Goal: Transaction & Acquisition: Download file/media

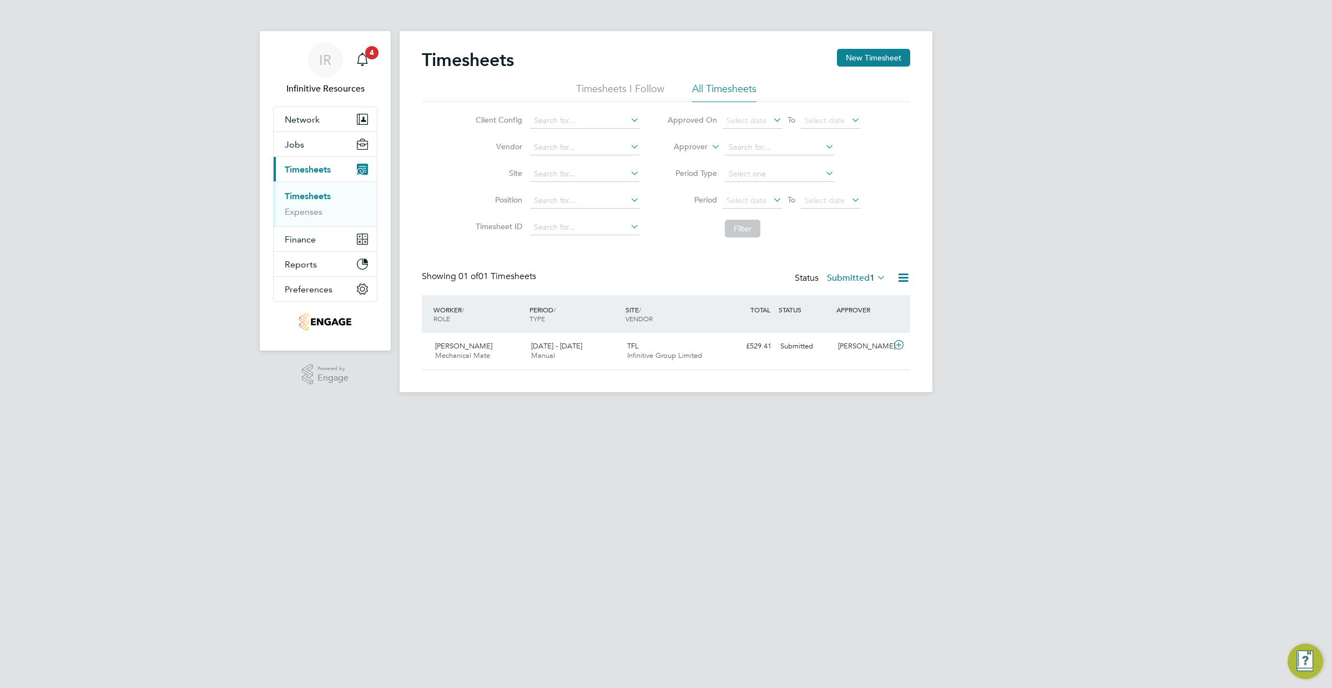
scroll to position [28, 96]
click at [870, 279] on span "1" at bounding box center [872, 278] width 5 height 11
click at [863, 312] on li "Saved" at bounding box center [855, 313] width 51 height 16
click at [845, 276] on label "Saved 1" at bounding box center [865, 278] width 41 height 11
click at [861, 347] on li "Approved" at bounding box center [864, 344] width 51 height 16
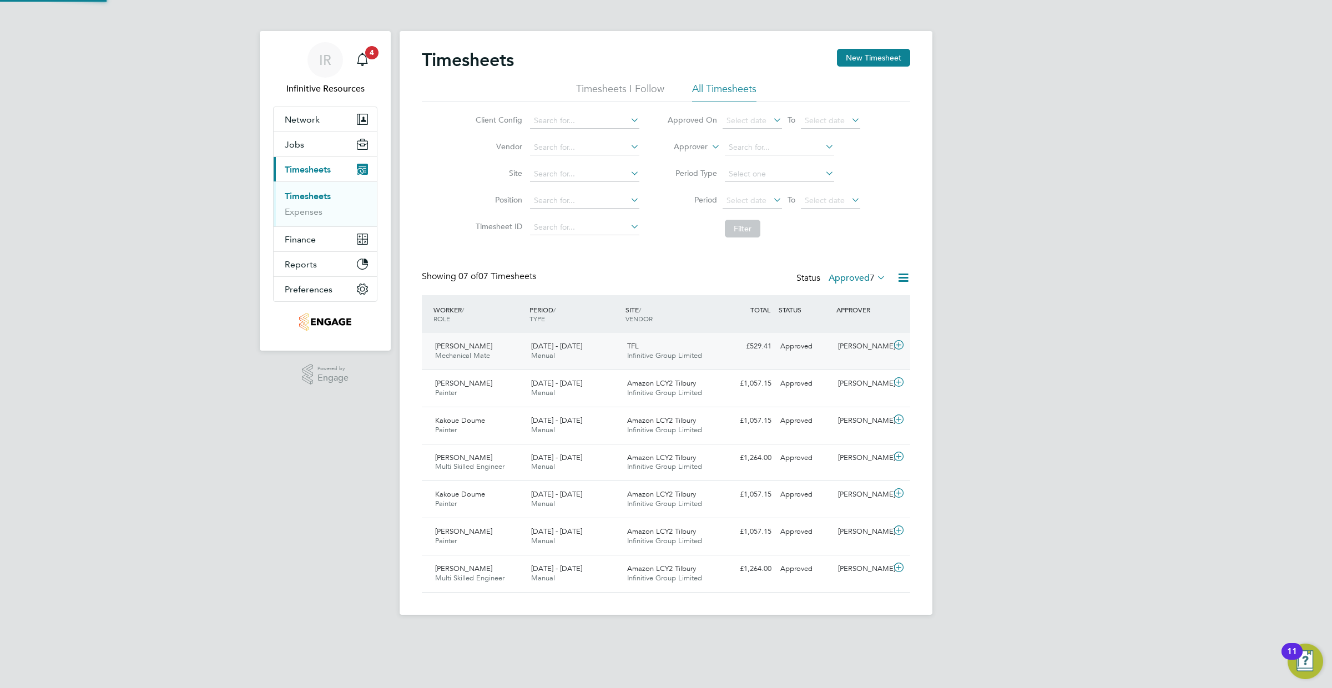
scroll to position [0, 0]
click at [311, 235] on span "Finance" at bounding box center [300, 239] width 31 height 11
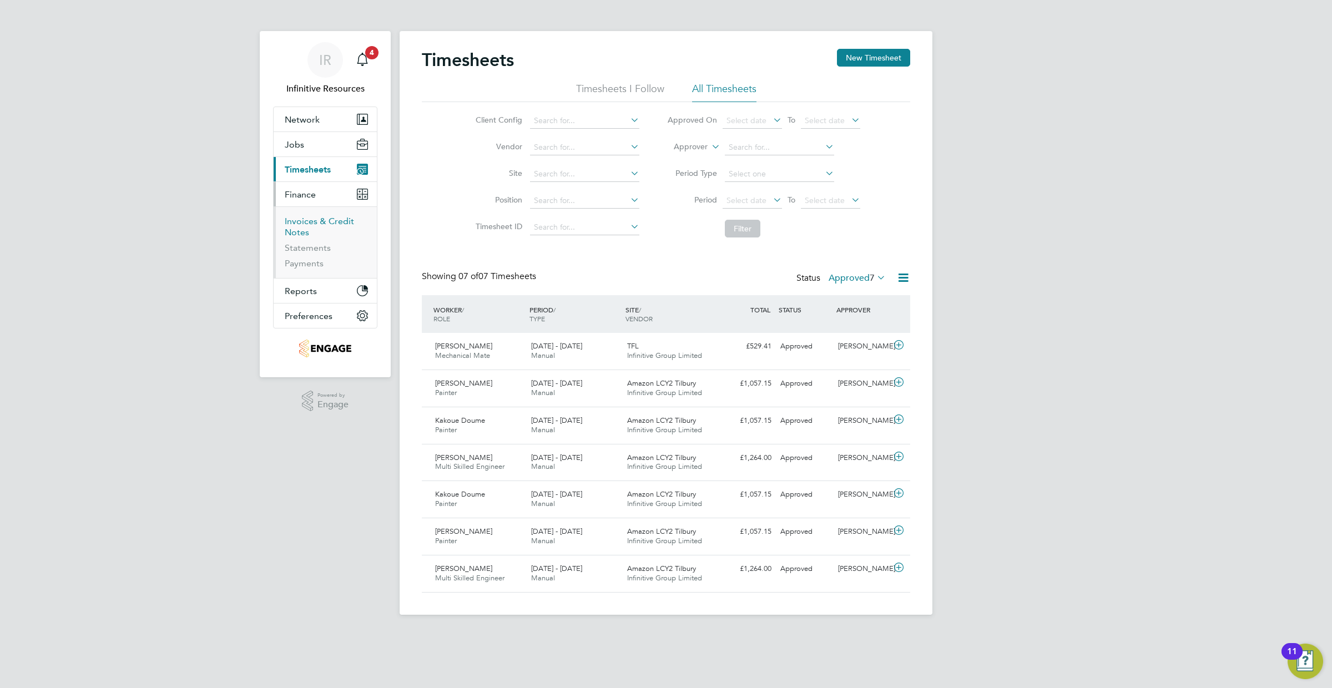
click at [311, 223] on link "Invoices & Credit Notes" at bounding box center [319, 227] width 69 height 22
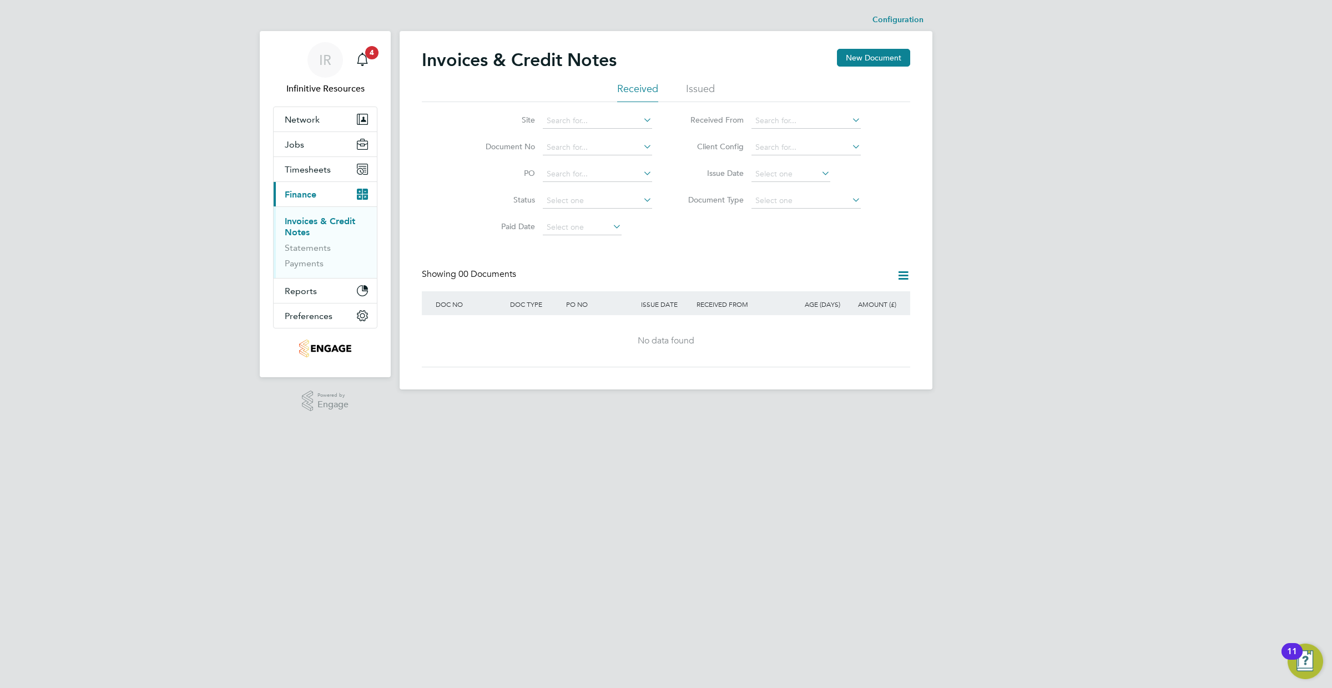
click at [677, 90] on ul "Received Issued" at bounding box center [666, 92] width 488 height 20
click at [698, 88] on li "Issued" at bounding box center [700, 92] width 29 height 20
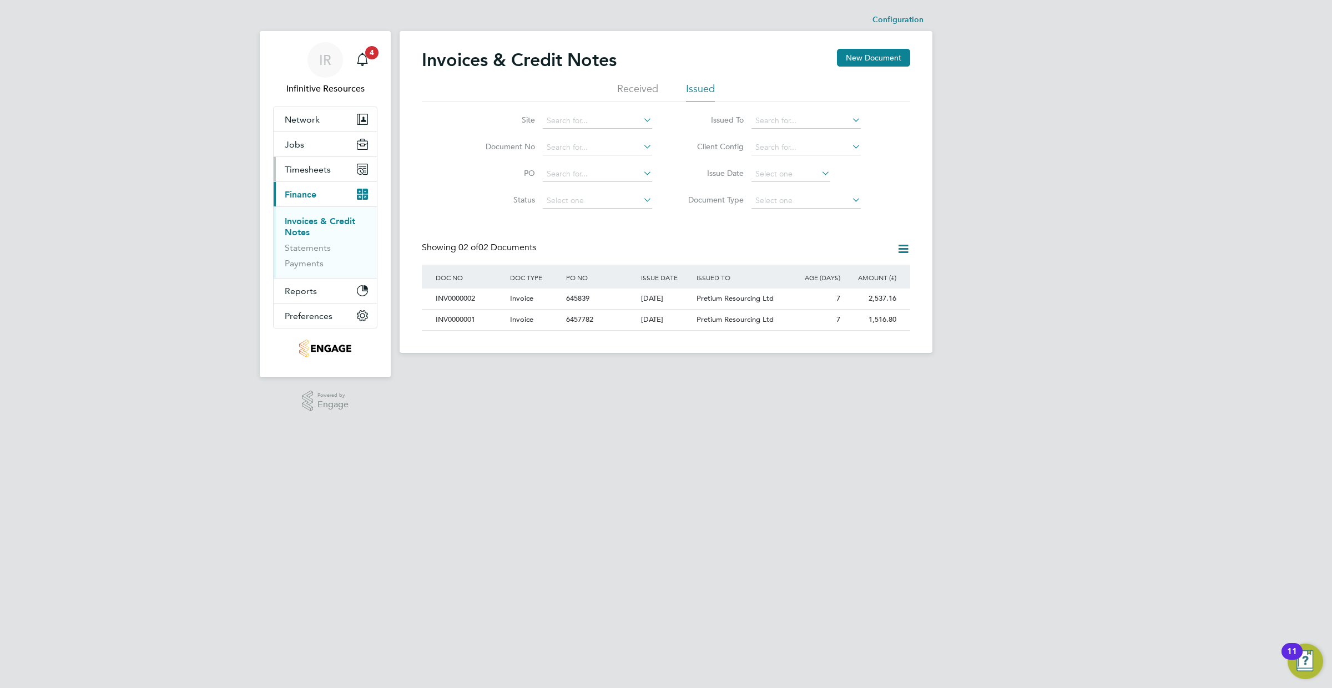
click at [315, 171] on span "Timesheets" at bounding box center [308, 169] width 46 height 11
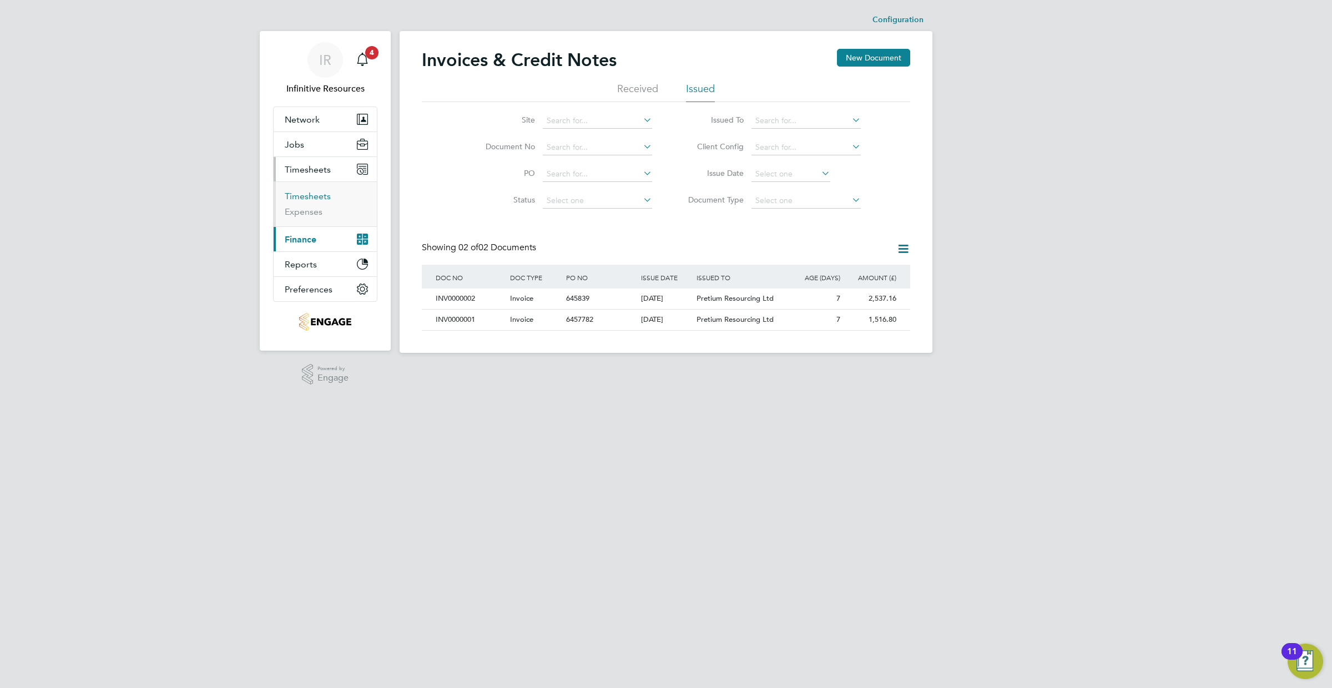
click at [313, 195] on link "Timesheets" at bounding box center [308, 196] width 46 height 11
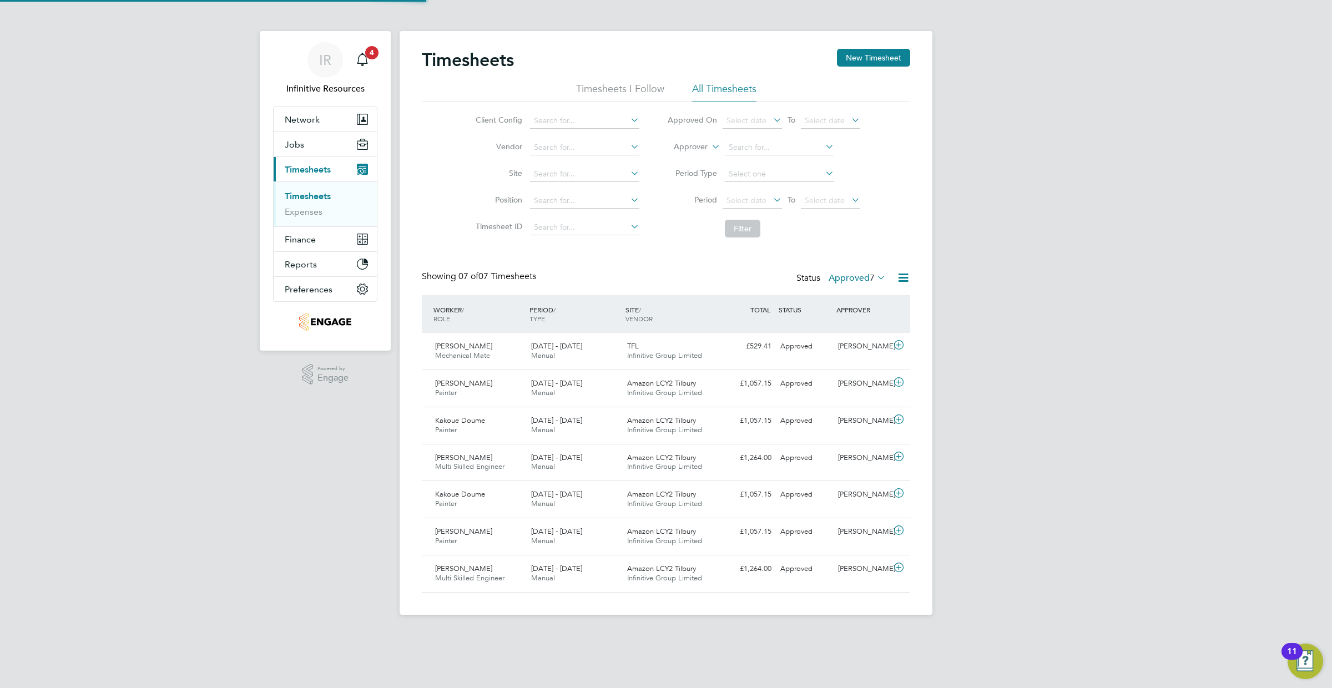
scroll to position [28, 96]
click at [611, 389] on div "13 - 19 Sep 2025 Manual" at bounding box center [575, 389] width 96 height 28
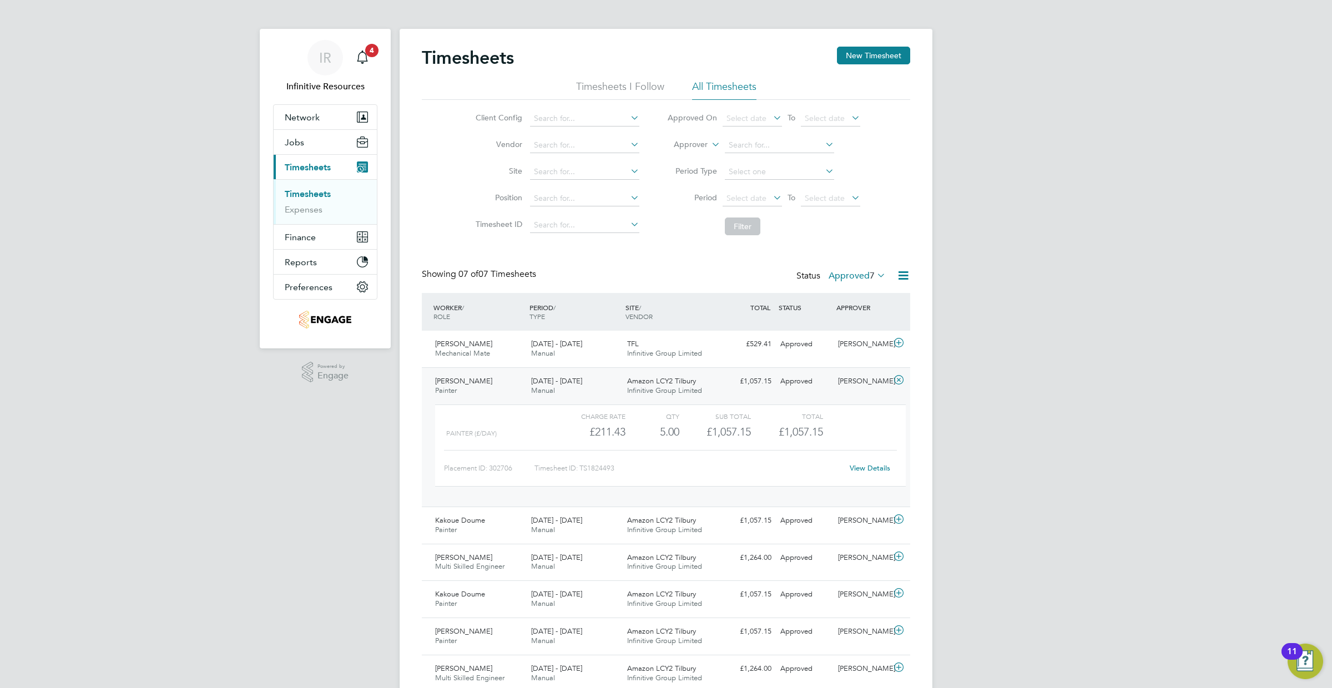
scroll to position [3, 0]
click at [849, 388] on div "Karen Mcgovern" at bounding box center [863, 381] width 58 height 18
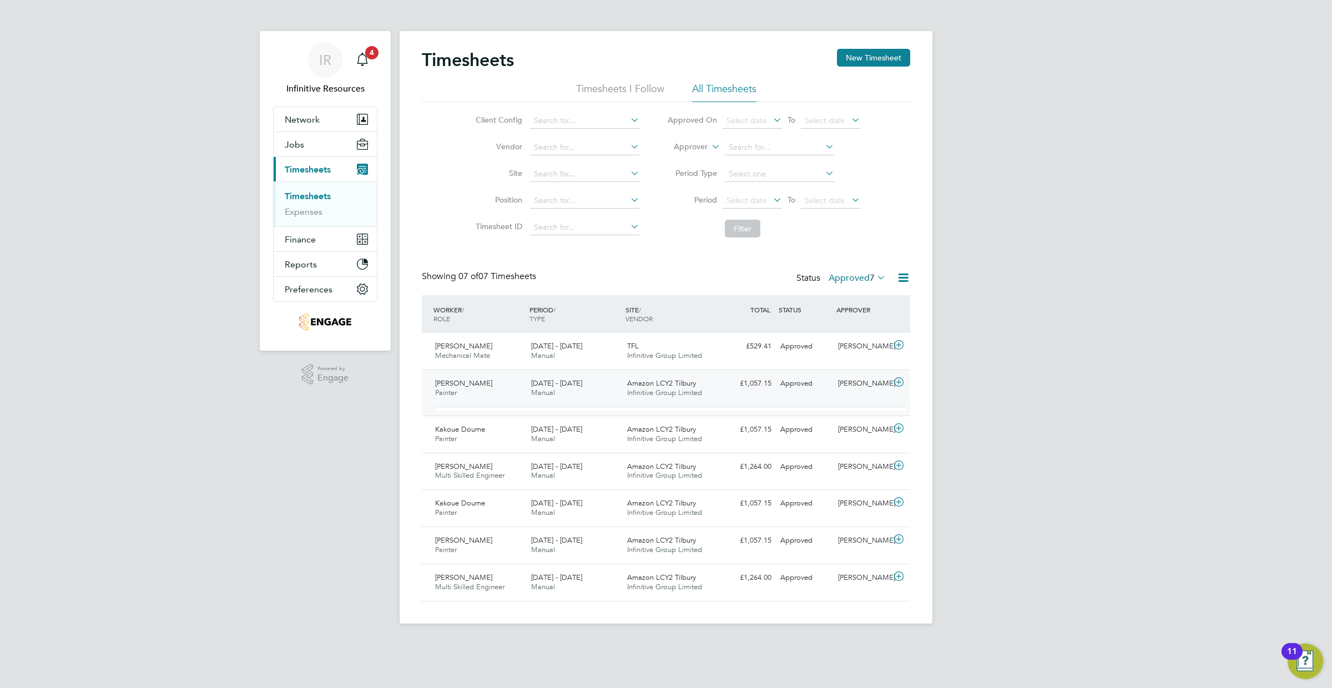
scroll to position [0, 0]
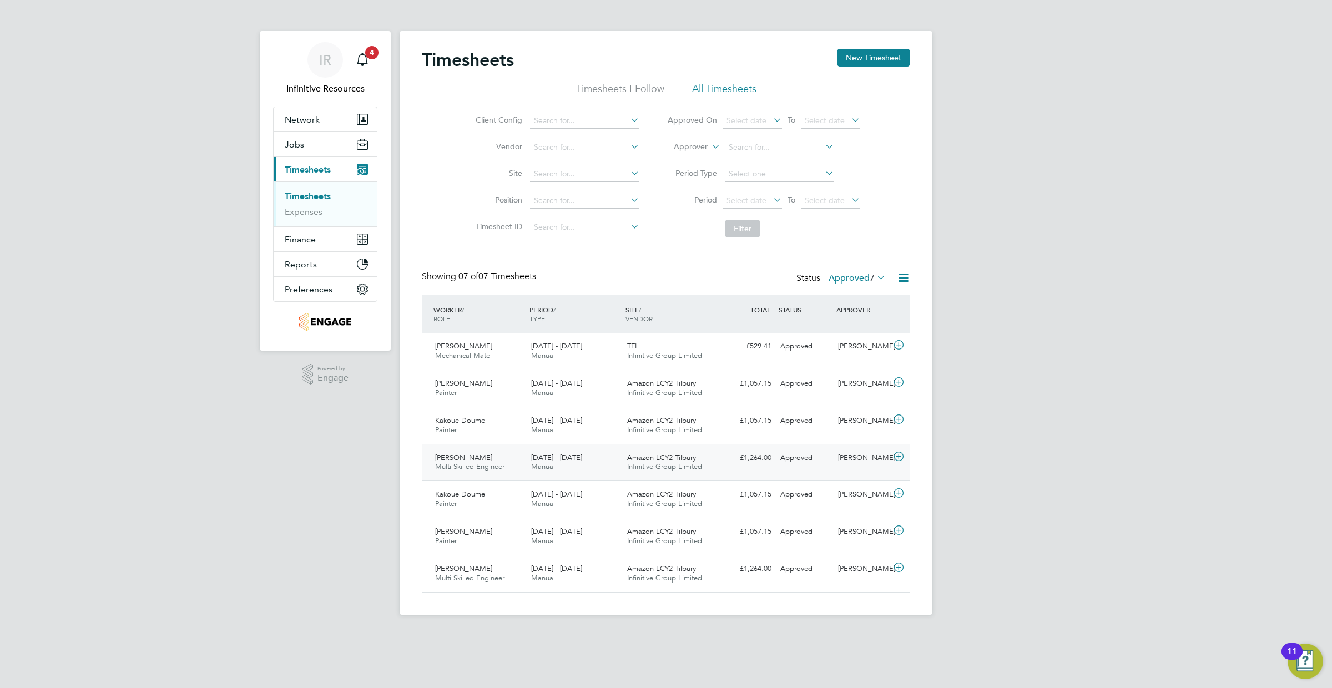
click at [578, 470] on div "13 - 19 Sep 2025 Manual" at bounding box center [575, 463] width 96 height 28
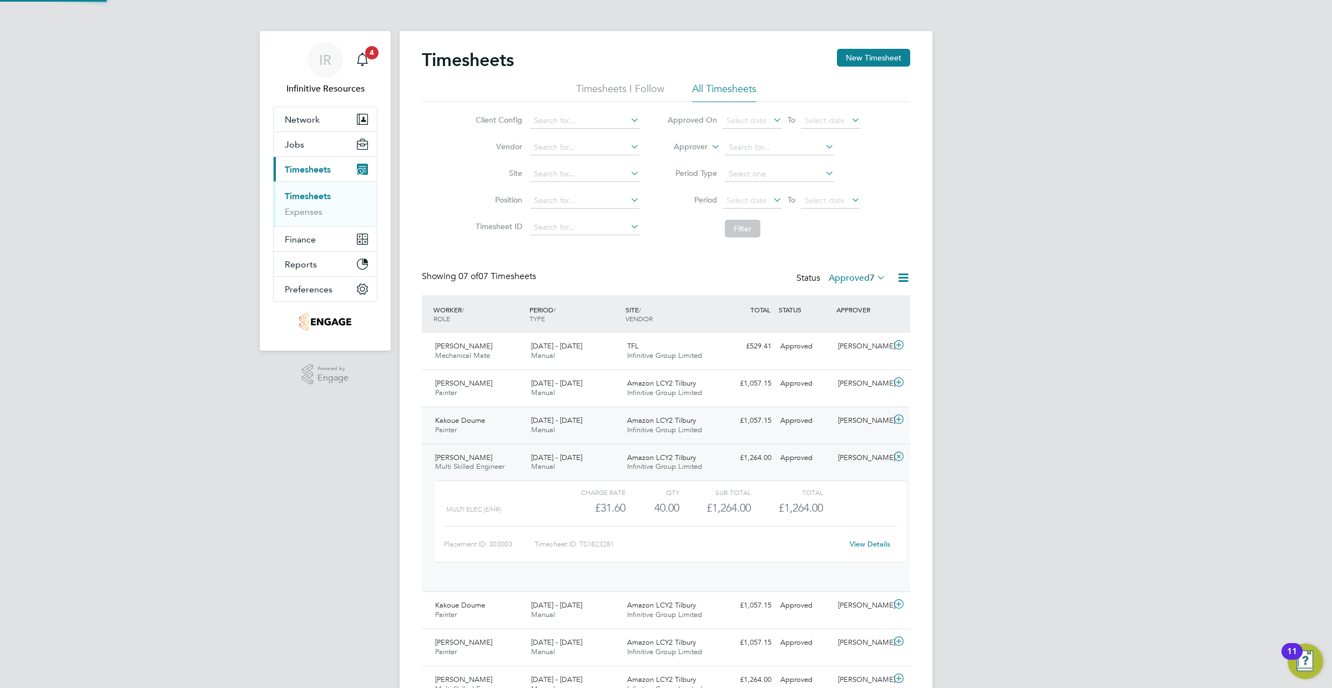
scroll to position [19, 108]
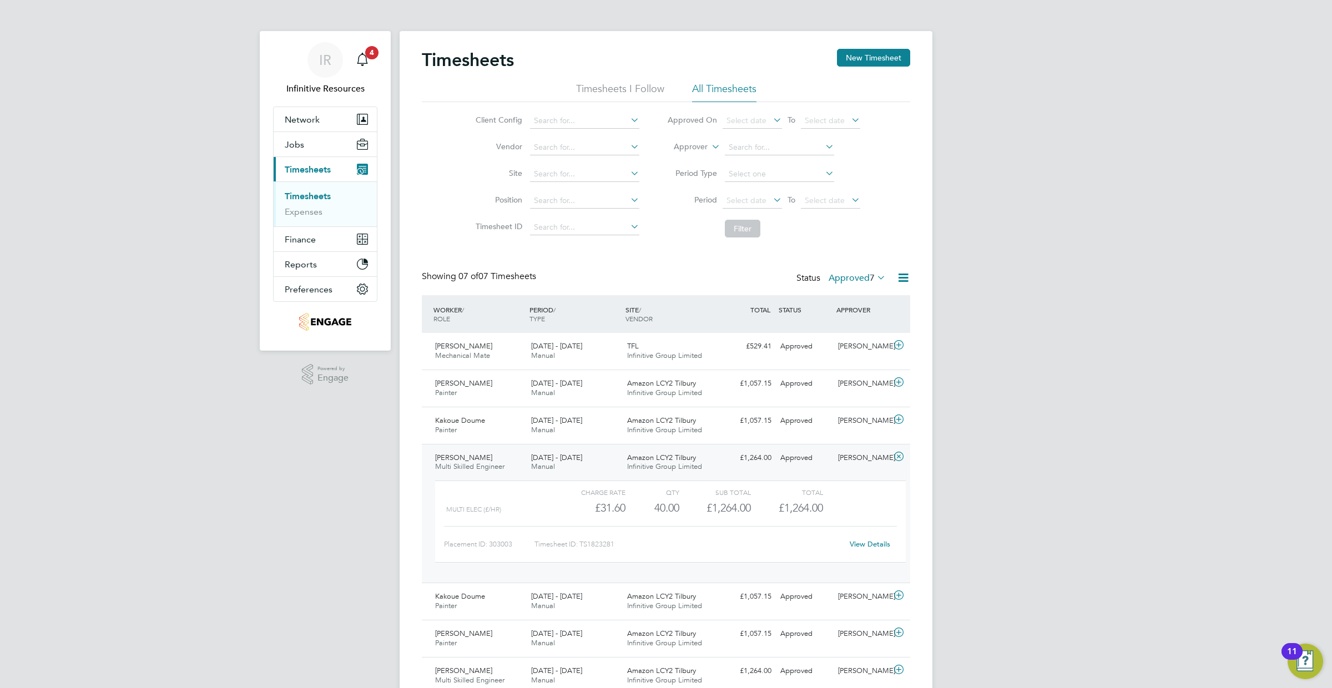
click at [879, 545] on link "View Details" at bounding box center [870, 544] width 41 height 9
click at [826, 460] on div "Approved" at bounding box center [805, 458] width 58 height 18
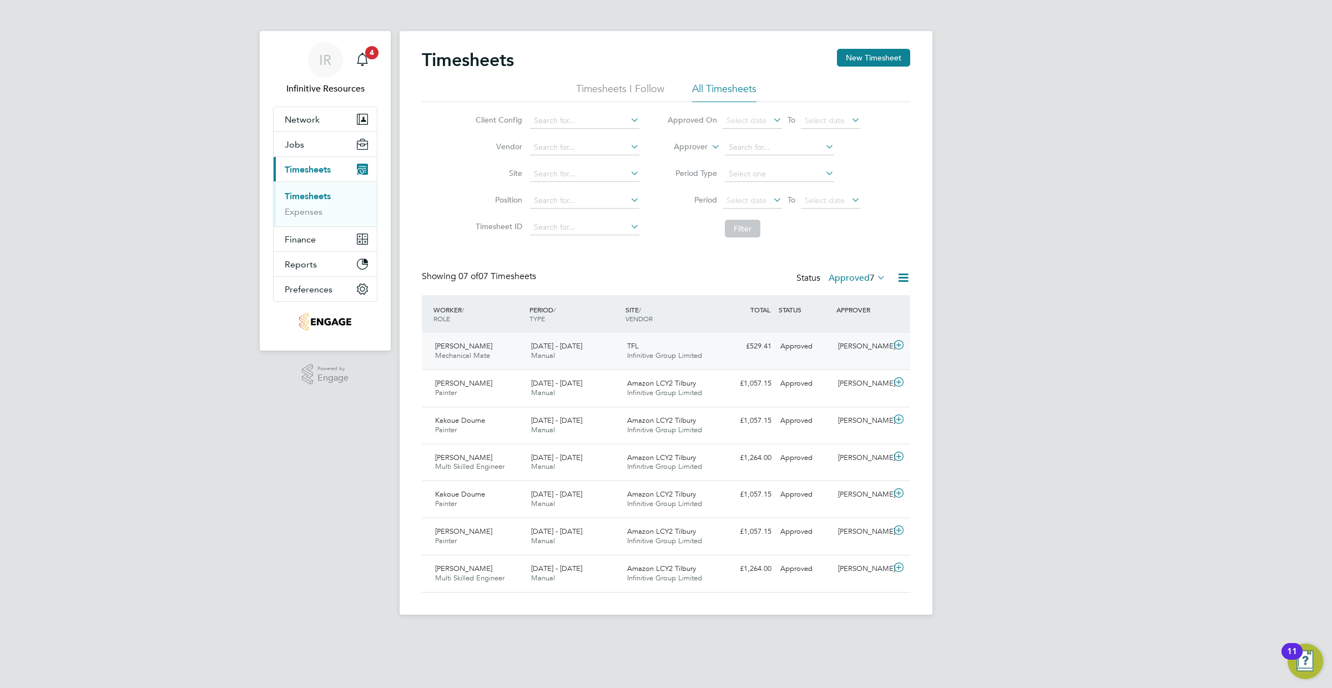
click at [663, 352] on span "Infinitive Group Limited" at bounding box center [664, 355] width 75 height 9
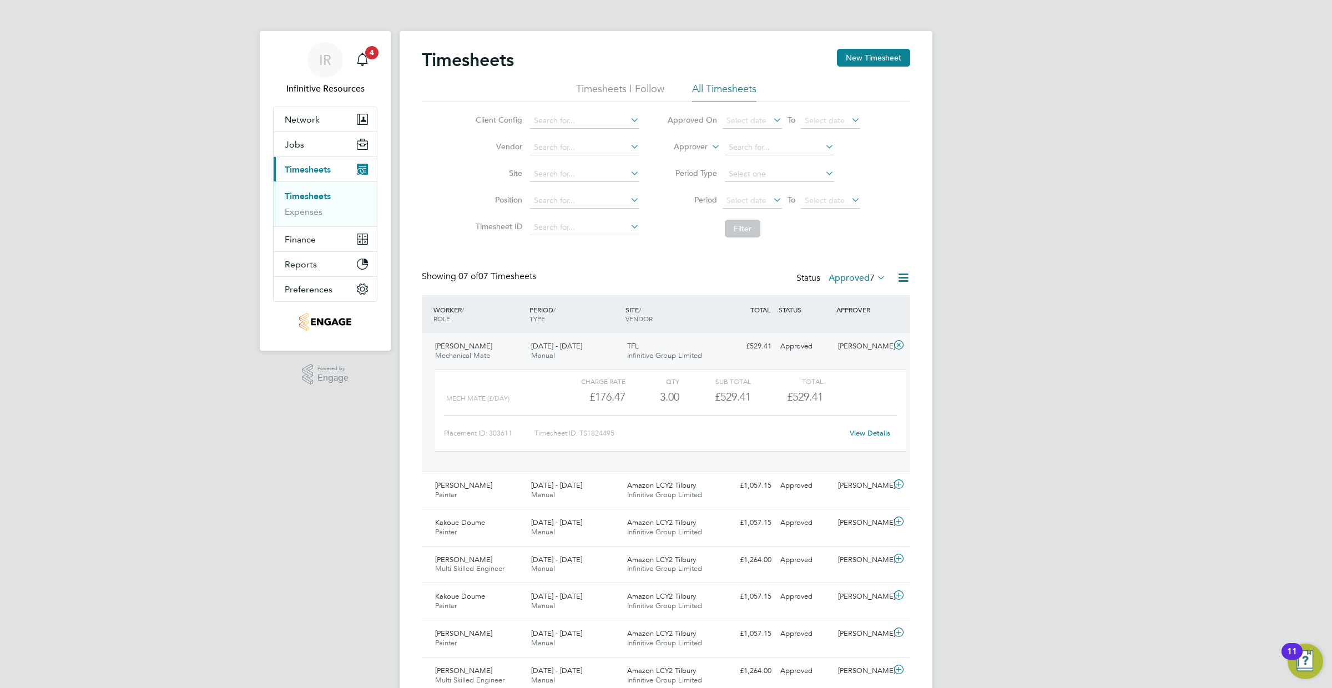
click at [823, 354] on div "Approved" at bounding box center [805, 346] width 58 height 18
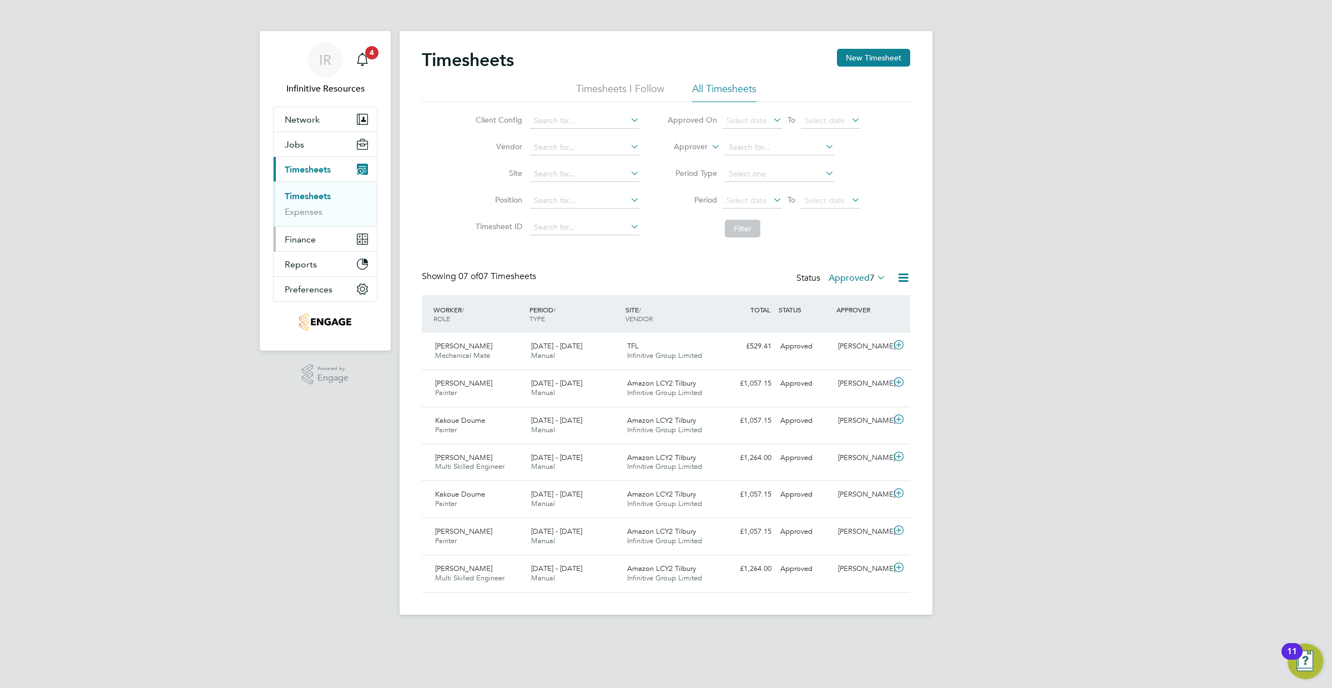
click at [298, 232] on button "Finance" at bounding box center [325, 239] width 103 height 24
click at [310, 219] on link "Invoices & Credit Notes" at bounding box center [319, 227] width 69 height 22
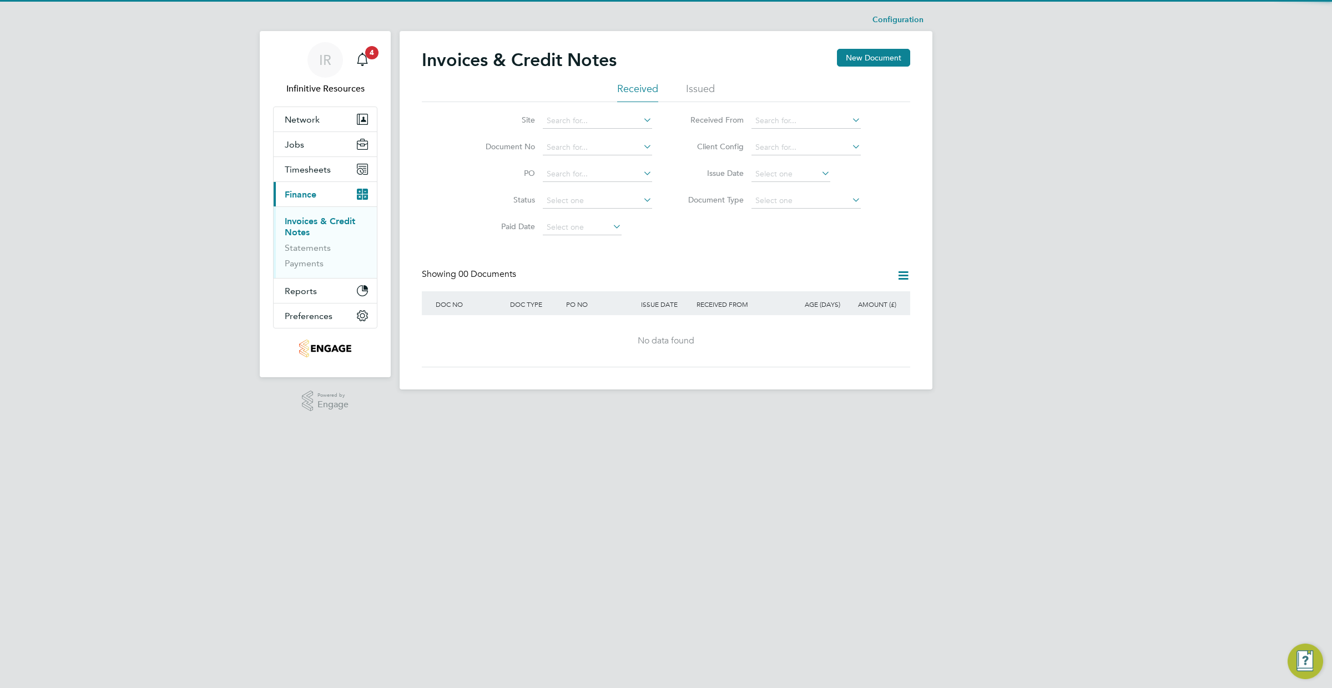
click at [724, 86] on ul "Received Issued" at bounding box center [666, 92] width 488 height 20
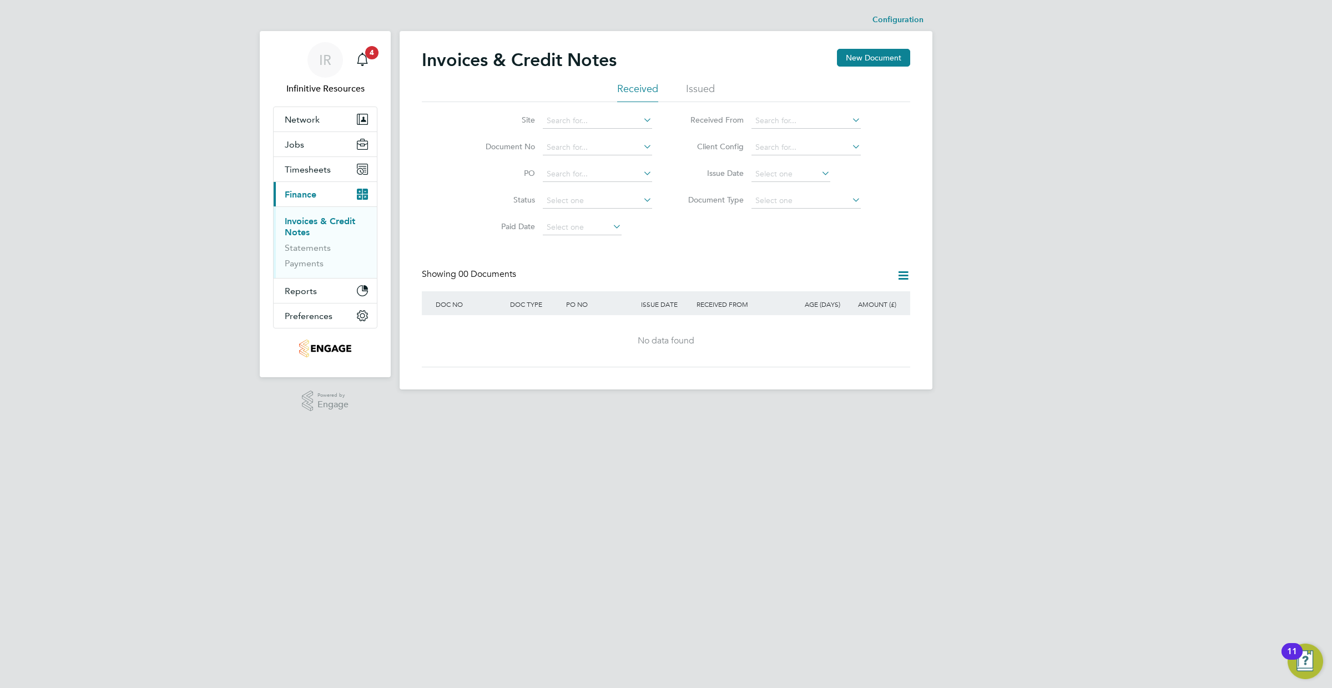
click at [718, 87] on ul "Received Issued" at bounding box center [666, 92] width 488 height 20
click at [698, 93] on li "Issued" at bounding box center [700, 92] width 29 height 20
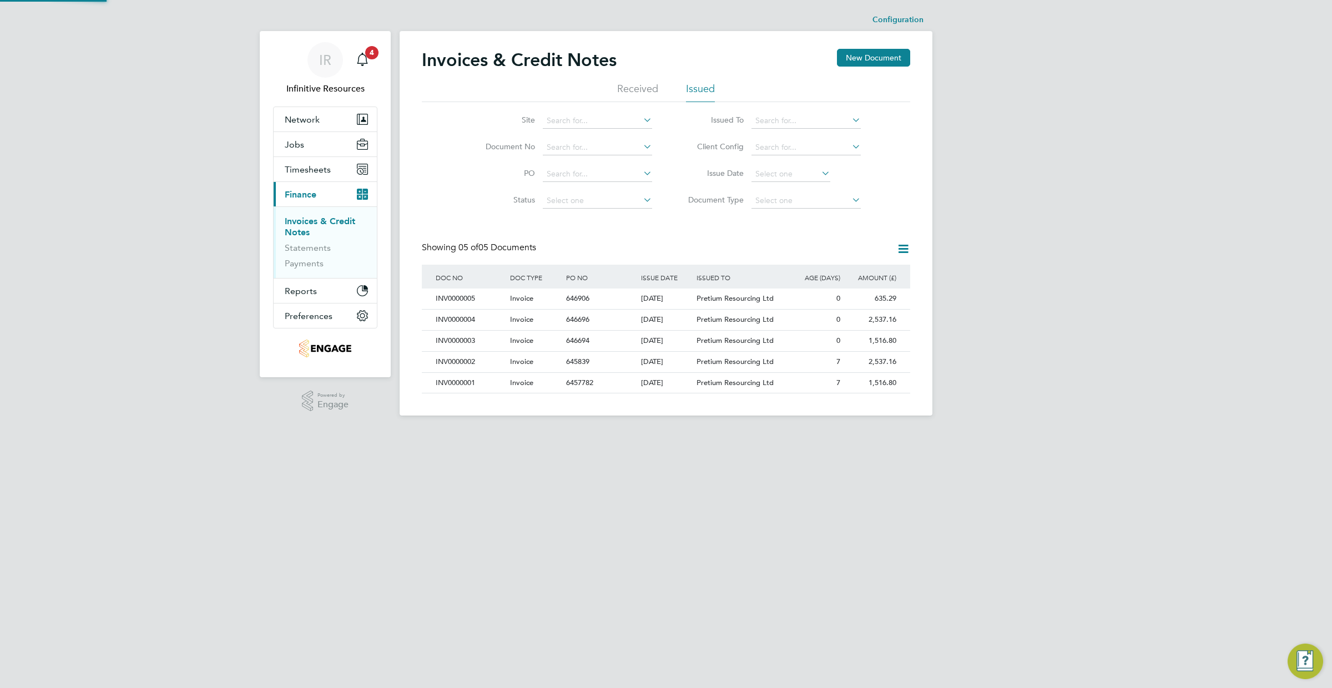
scroll to position [21, 75]
click at [737, 301] on span "Pretium Resourcing Ltd" at bounding box center [735, 298] width 77 height 9
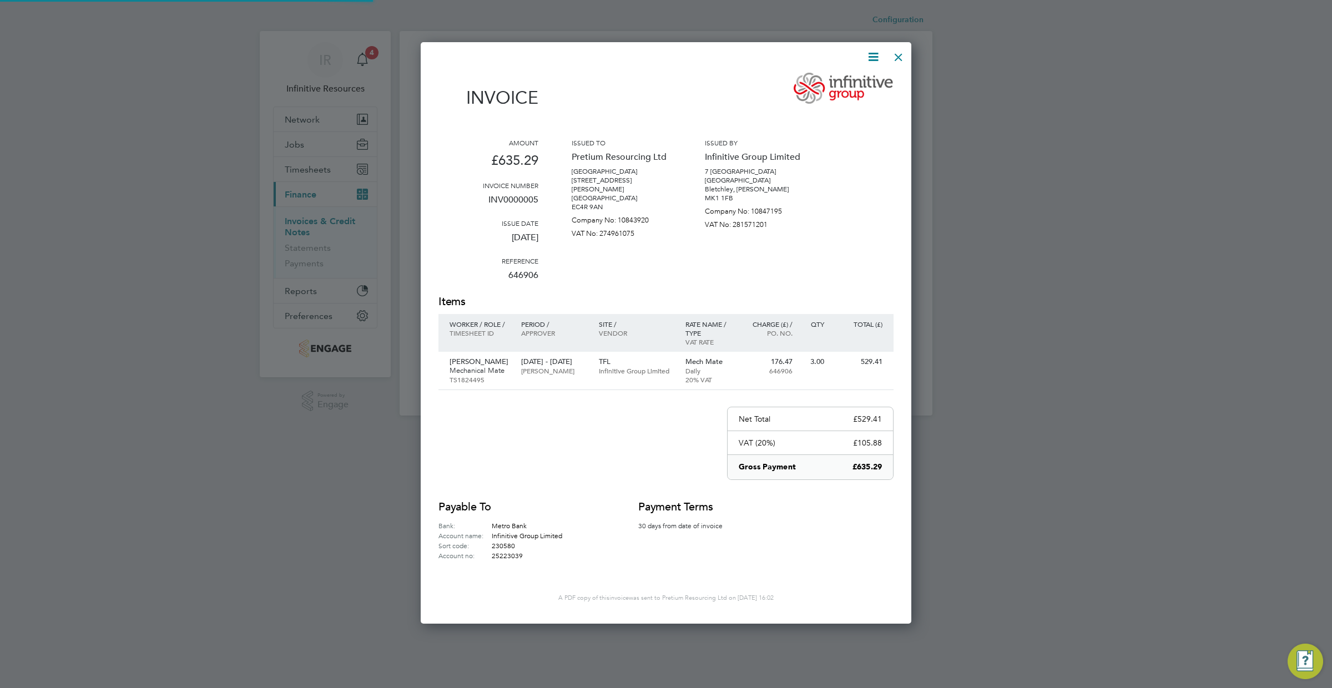
scroll to position [579, 491]
click at [898, 52] on div at bounding box center [899, 54] width 20 height 20
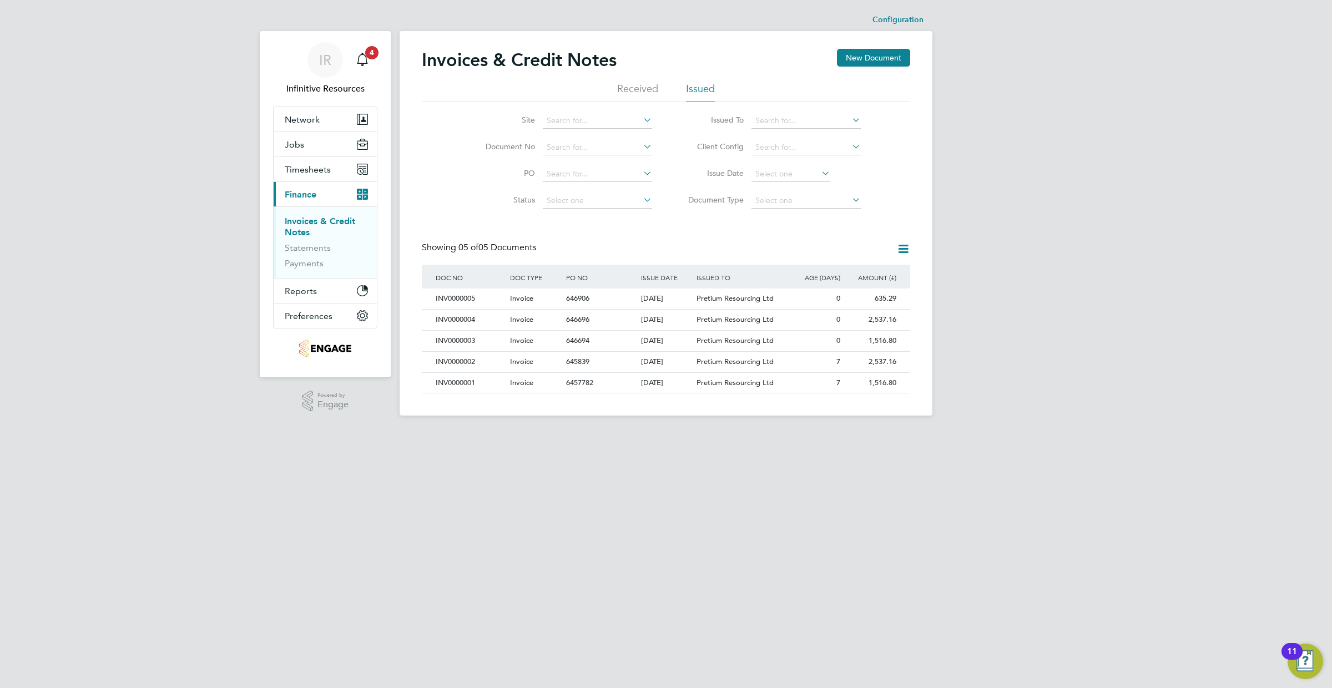
click at [901, 252] on icon at bounding box center [903, 249] width 14 height 14
click at [599, 303] on div "646906" at bounding box center [600, 299] width 74 height 21
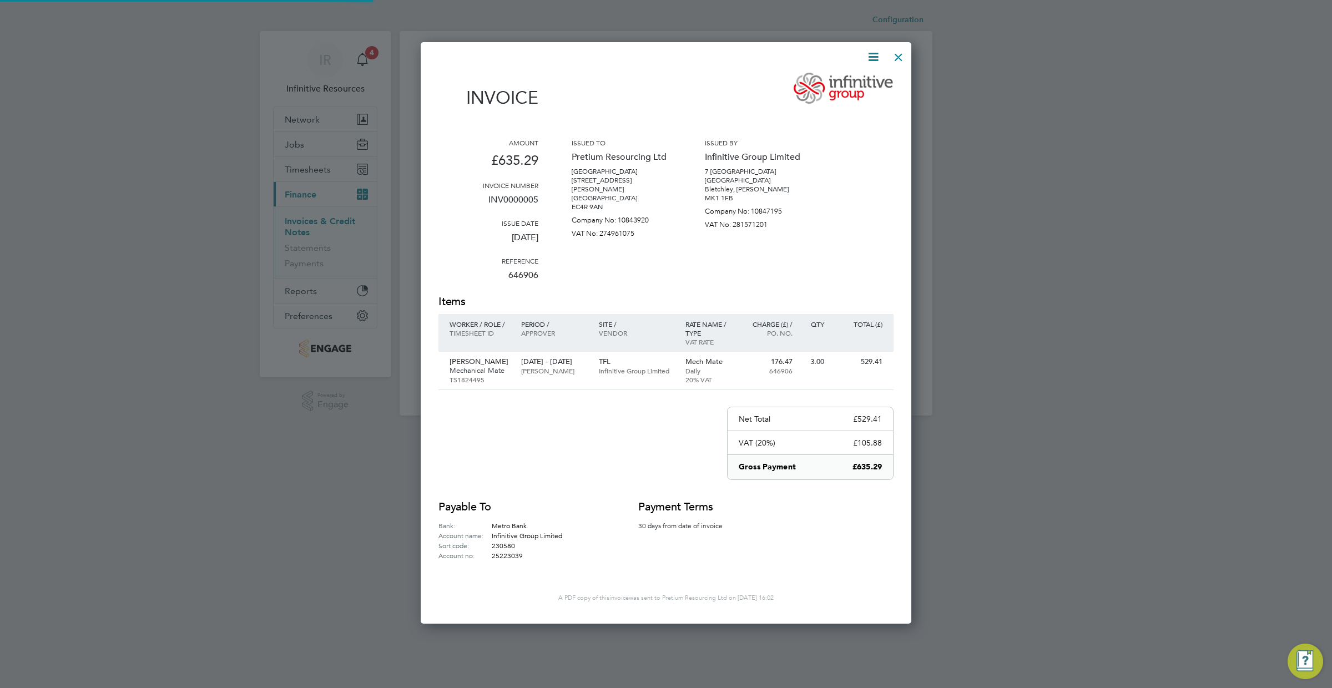
scroll to position [579, 491]
click at [866, 58] on icon at bounding box center [873, 57] width 14 height 14
click at [830, 117] on li "Edit invoice" at bounding box center [839, 115] width 77 height 16
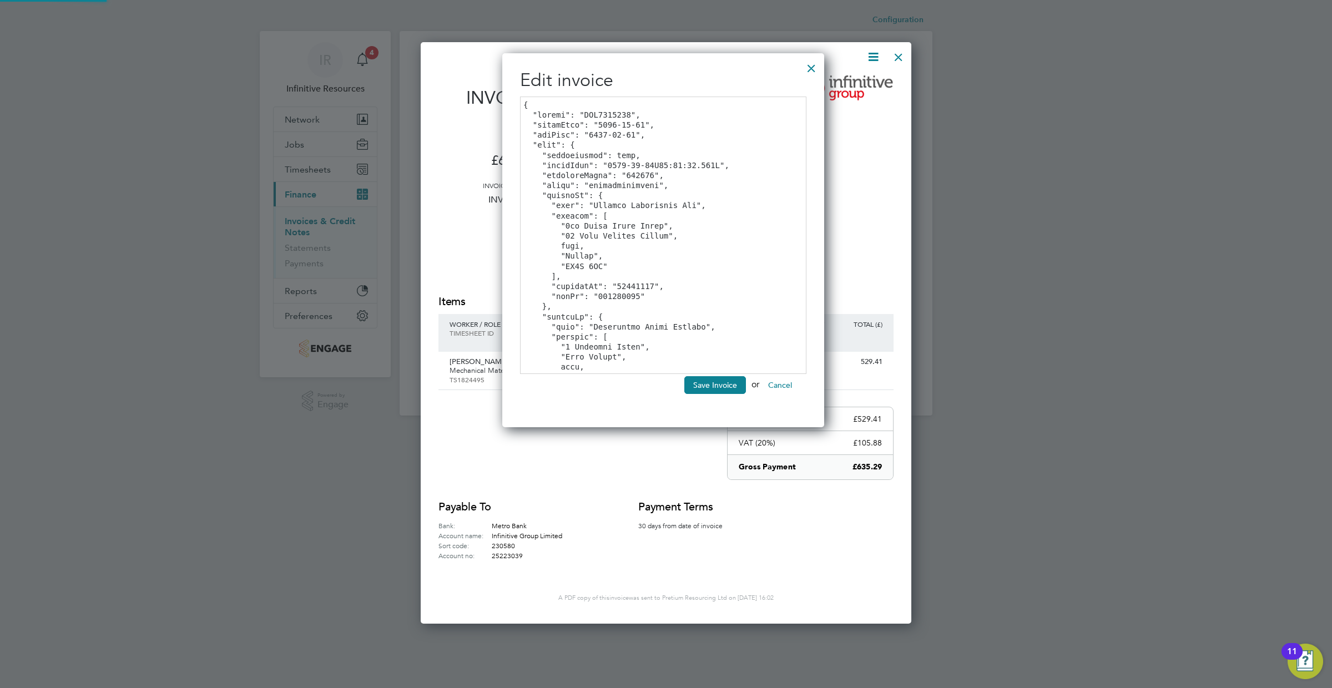
scroll to position [557, 0]
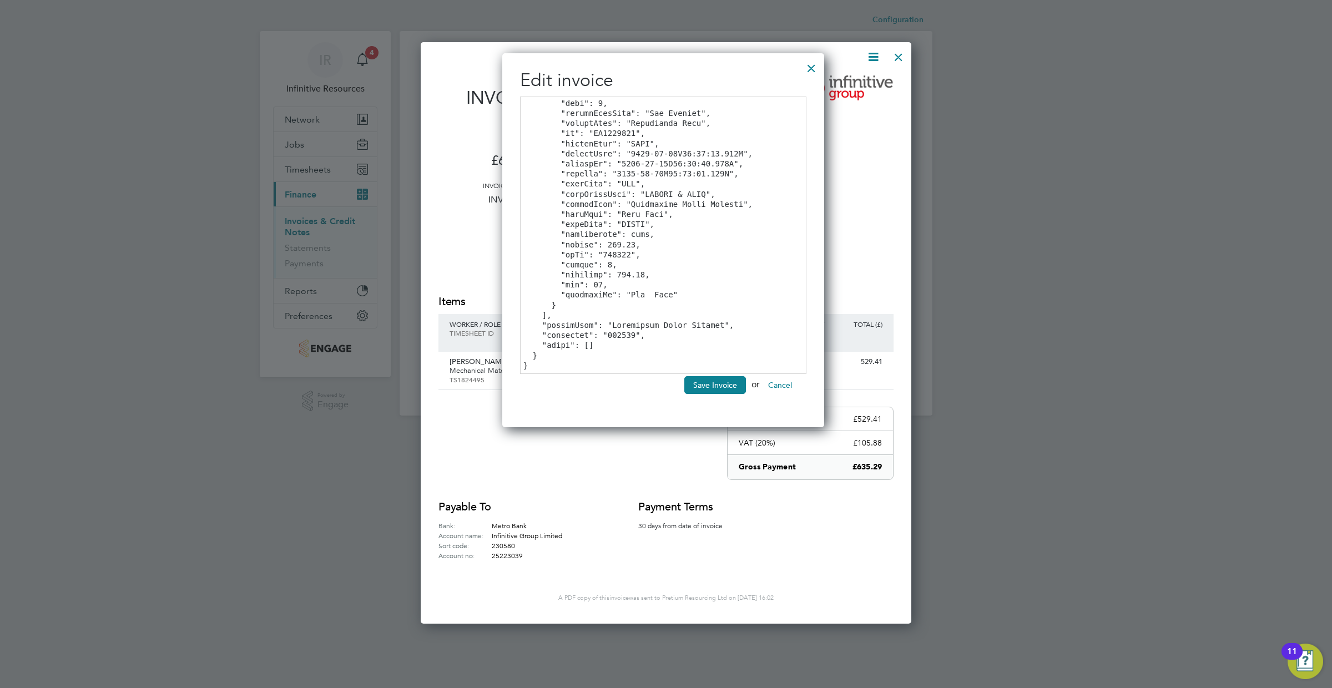
click at [821, 70] on div at bounding box center [811, 66] width 20 height 20
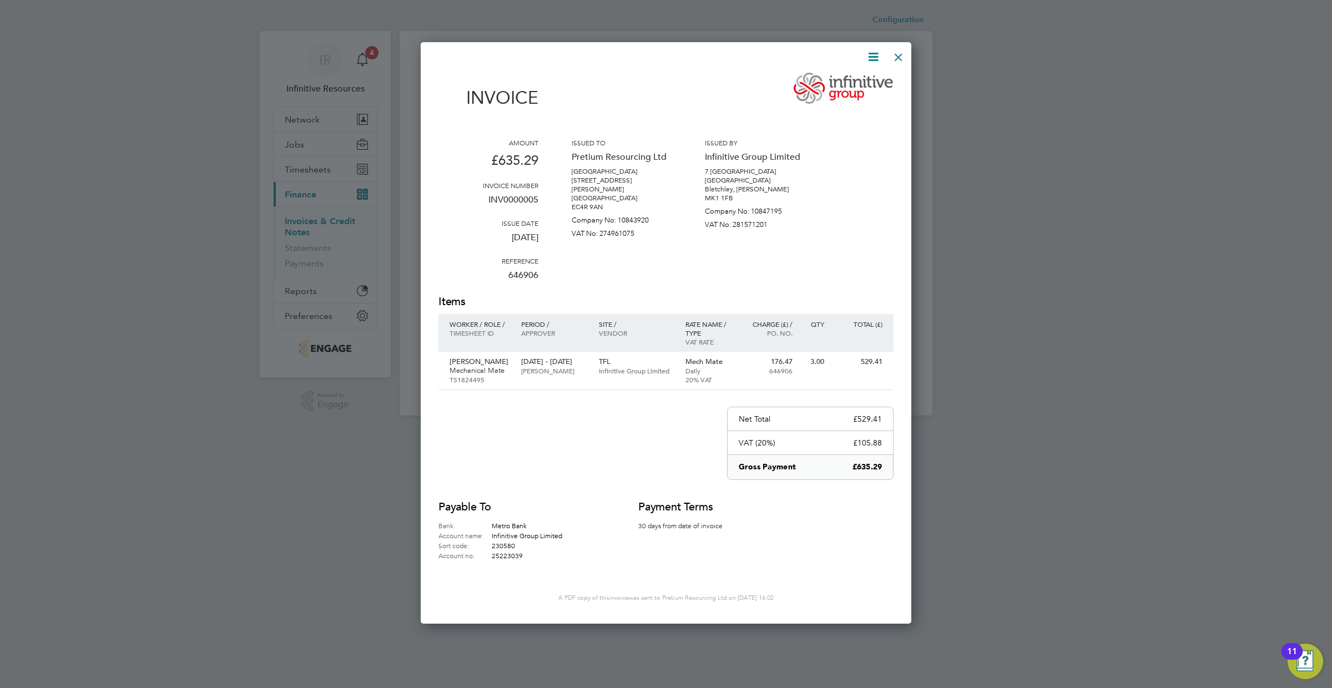
click at [876, 63] on icon at bounding box center [873, 57] width 14 height 14
click at [861, 83] on li "Download Invoice" at bounding box center [839, 83] width 77 height 16
click at [891, 59] on div at bounding box center [899, 54] width 20 height 20
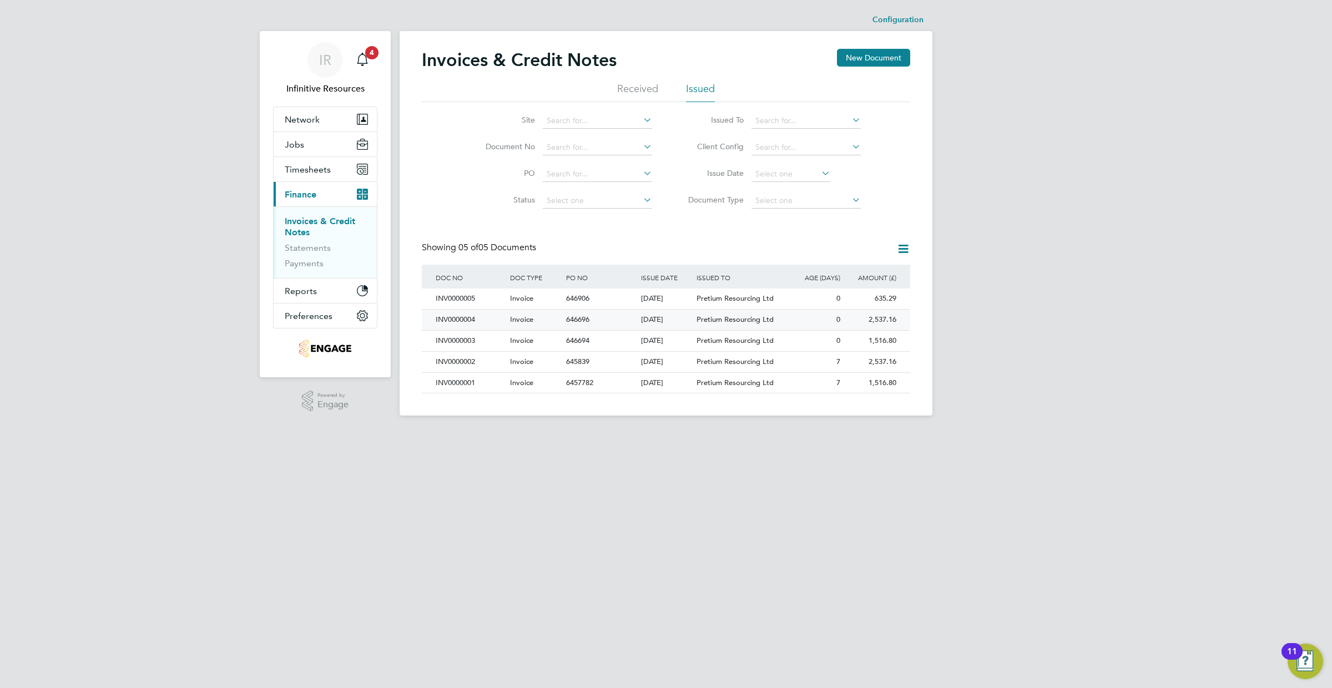
click at [806, 317] on div "0" at bounding box center [815, 320] width 56 height 21
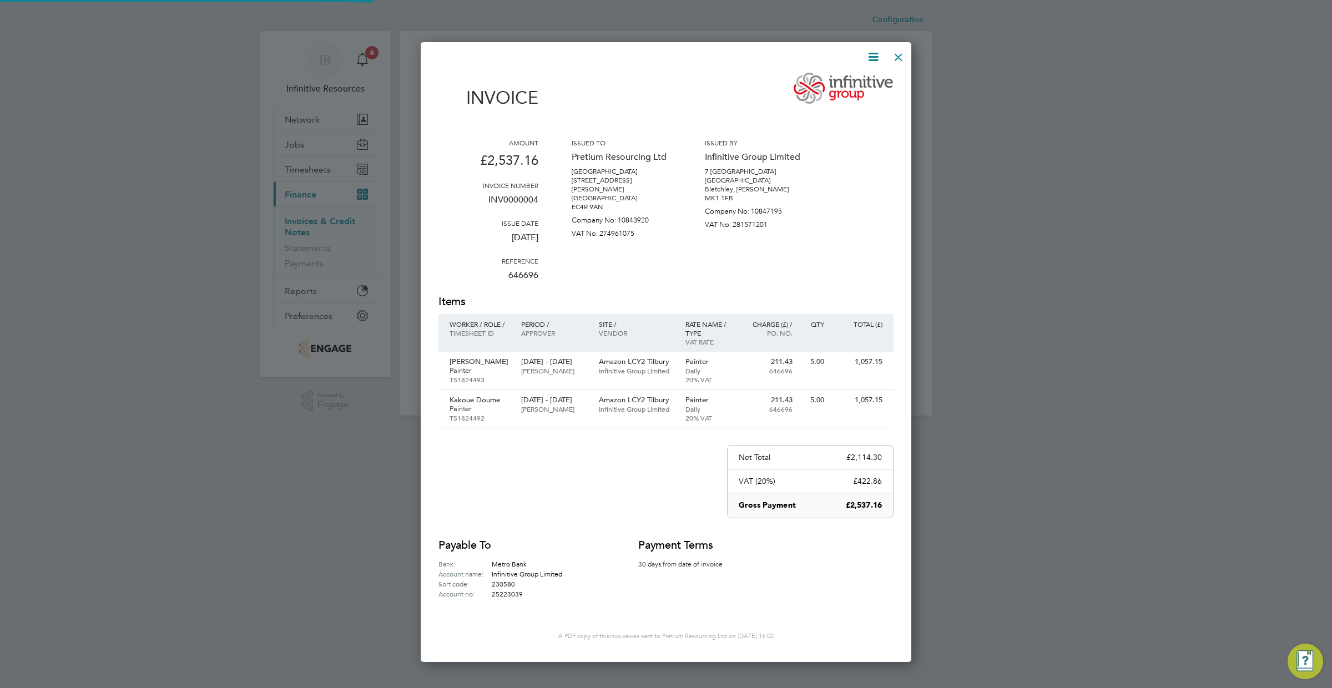
scroll to position [625, 491]
click at [873, 62] on icon at bounding box center [873, 57] width 14 height 14
click at [856, 84] on li "Download Invoice" at bounding box center [839, 83] width 77 height 16
click at [898, 57] on div at bounding box center [899, 54] width 20 height 20
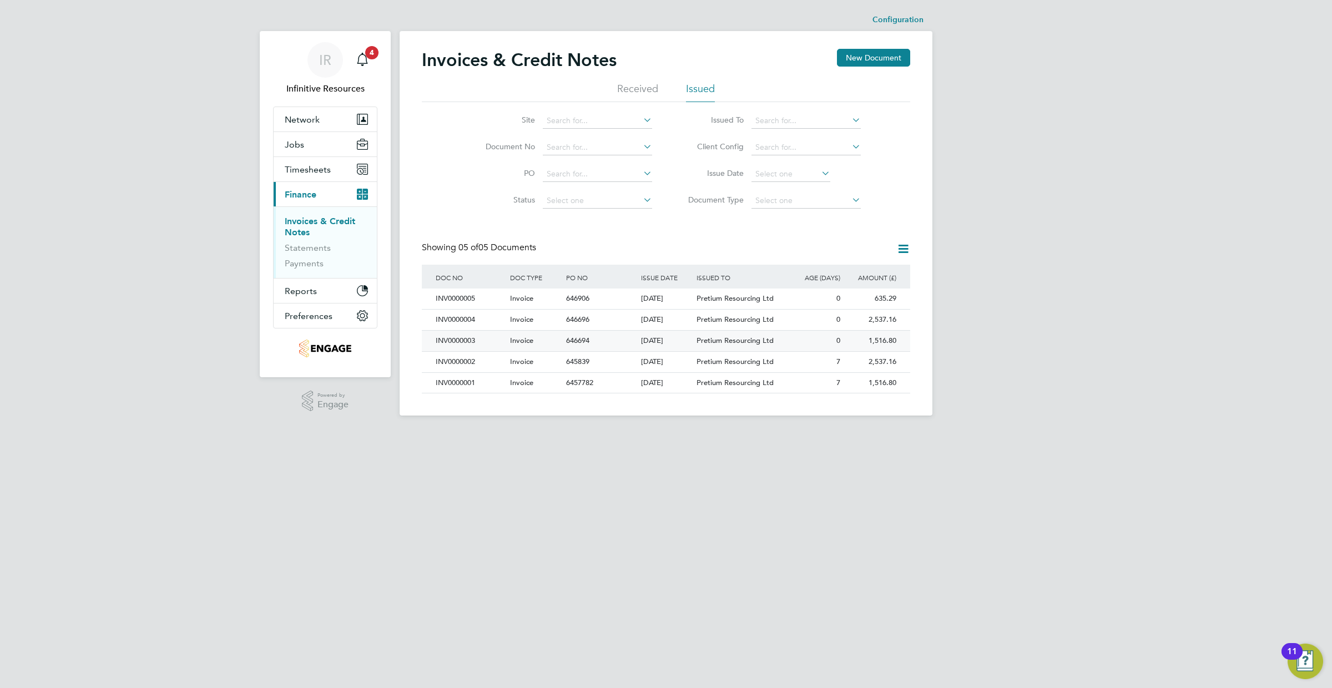
click at [759, 343] on span "Pretium Resourcing Ltd" at bounding box center [735, 340] width 77 height 9
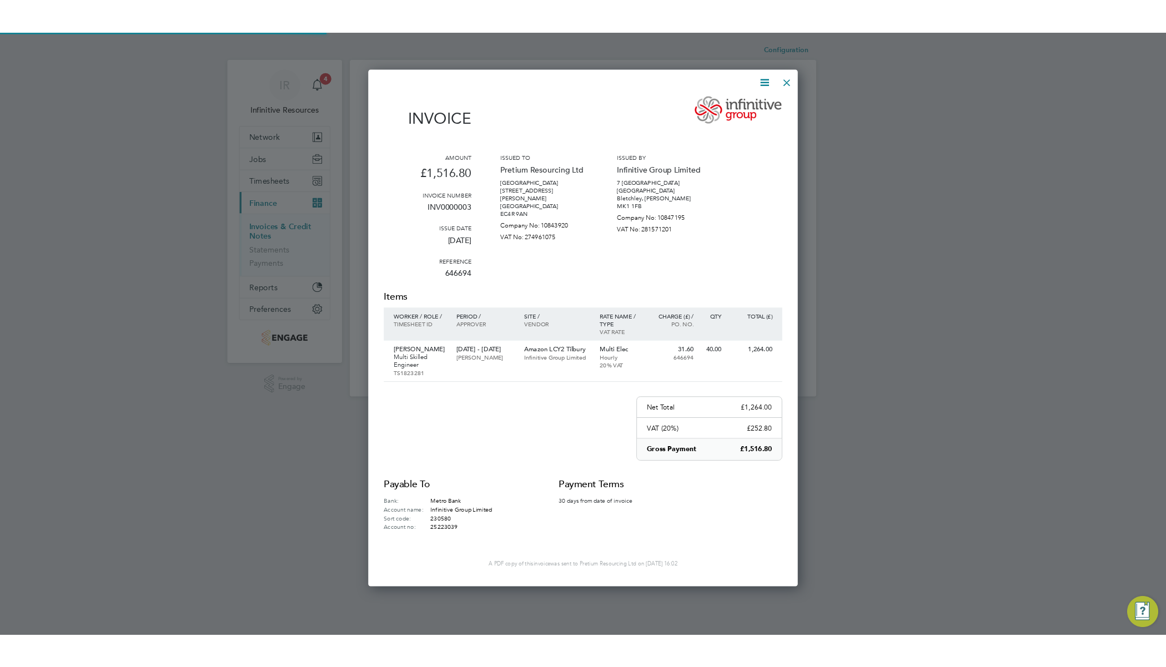
scroll to position [587, 491]
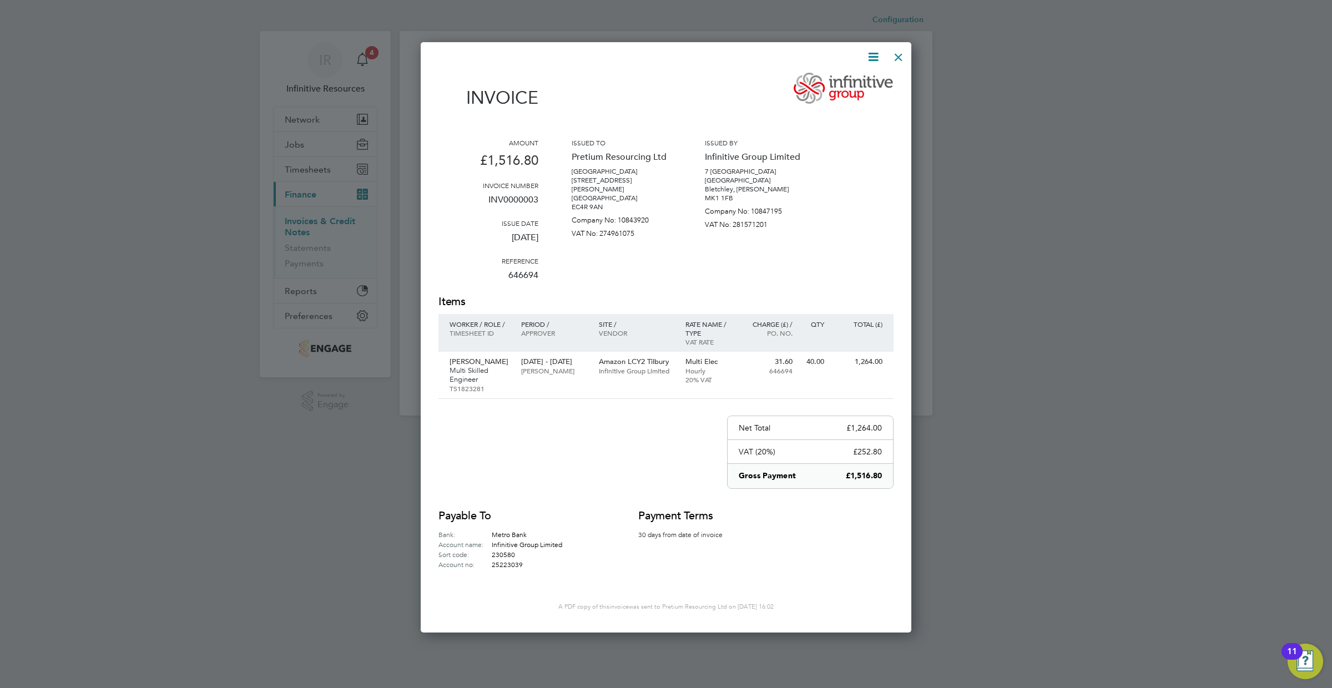
click at [866, 64] on icon at bounding box center [873, 57] width 14 height 14
click at [853, 85] on li "Download Invoice" at bounding box center [839, 83] width 77 height 16
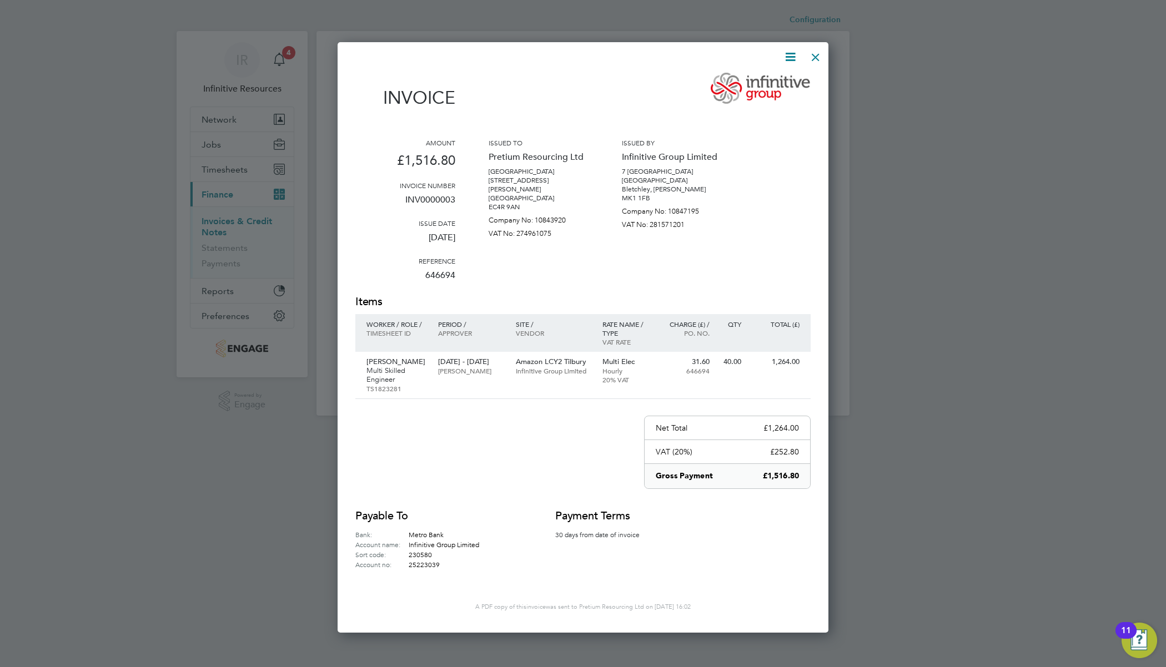
click at [693, 172] on p "7 Lakeview House" at bounding box center [672, 171] width 100 height 9
click at [818, 52] on div at bounding box center [815, 54] width 20 height 20
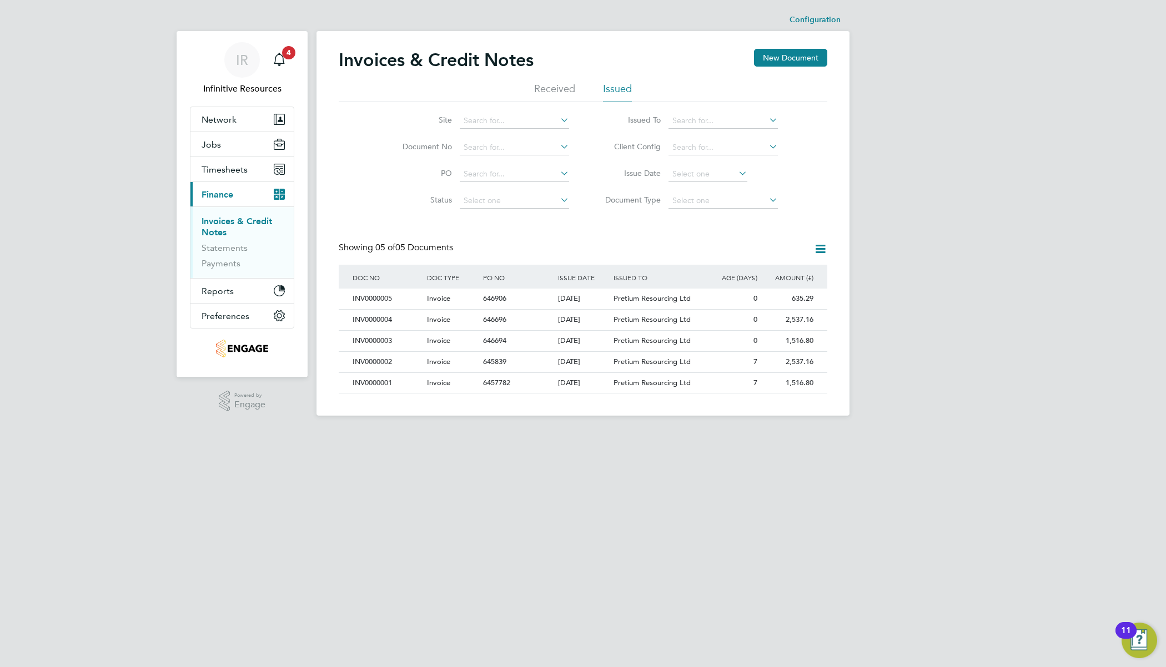
click at [820, 255] on icon at bounding box center [820, 249] width 14 height 14
click at [653, 296] on span "Pretium Resourcing Ltd" at bounding box center [651, 298] width 77 height 9
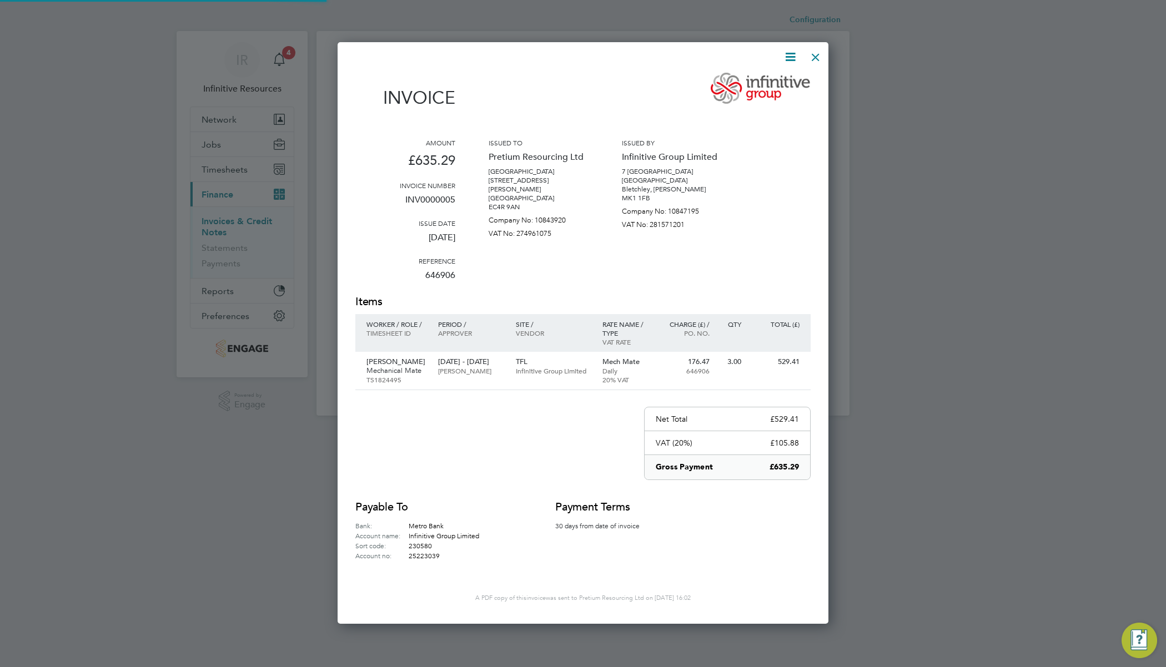
scroll to position [579, 491]
click at [788, 64] on icon at bounding box center [790, 57] width 14 height 14
click at [746, 84] on li "Download Invoice" at bounding box center [756, 83] width 77 height 16
click at [820, 56] on div at bounding box center [815, 54] width 20 height 20
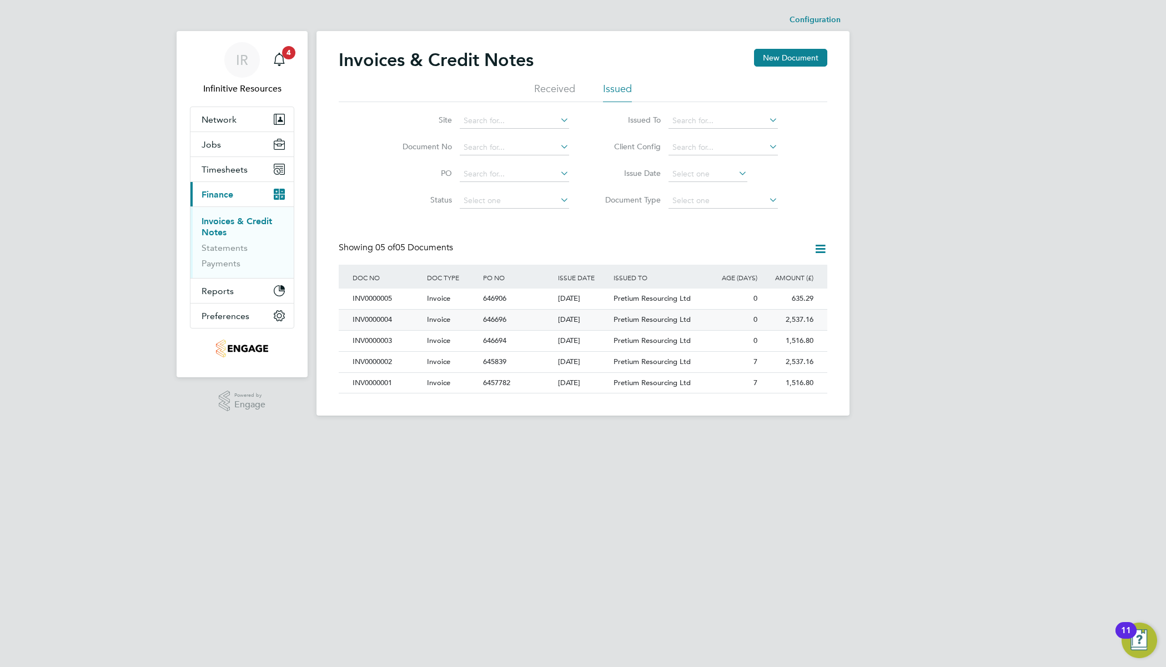
click at [688, 316] on span "Pretium Resourcing Ltd" at bounding box center [651, 319] width 77 height 9
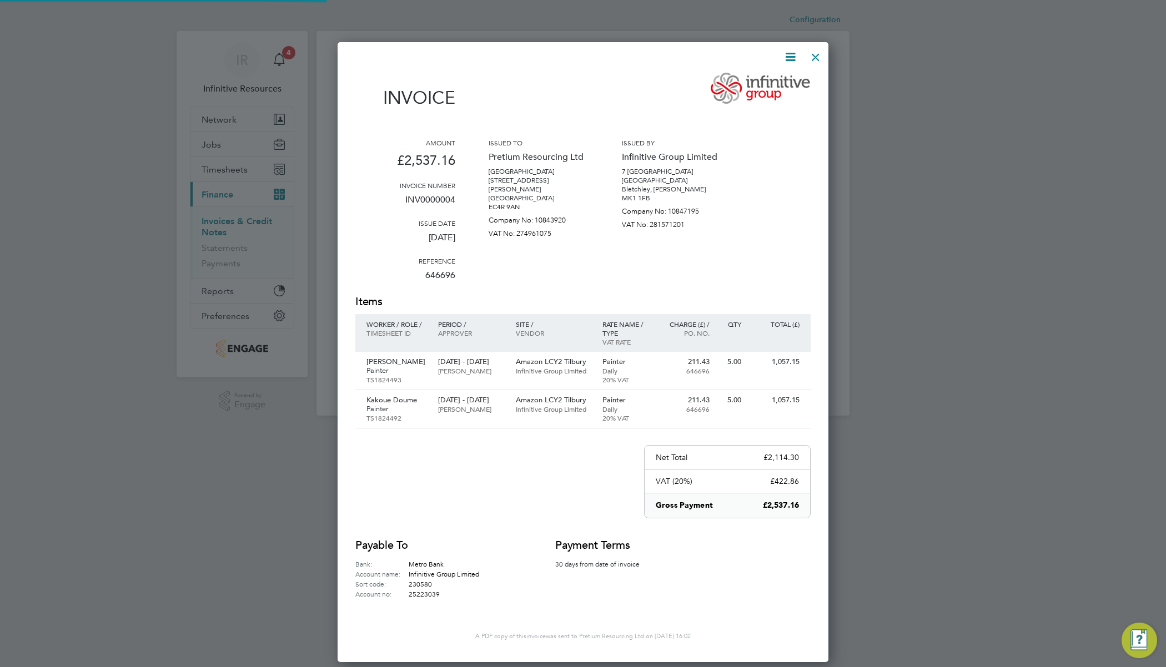
scroll to position [625, 491]
click at [790, 60] on icon at bounding box center [790, 57] width 14 height 14
click at [759, 82] on li "Download Invoice" at bounding box center [756, 83] width 77 height 16
click at [815, 55] on div at bounding box center [815, 54] width 20 height 20
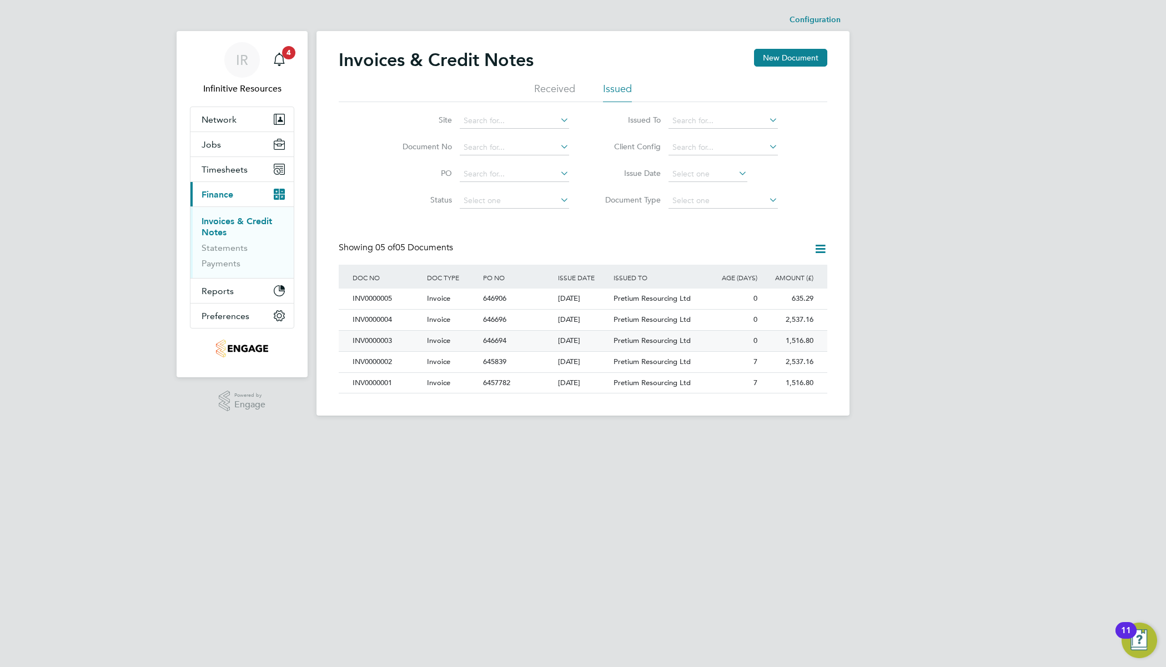
click at [633, 339] on span "Pretium Resourcing Ltd" at bounding box center [651, 340] width 77 height 9
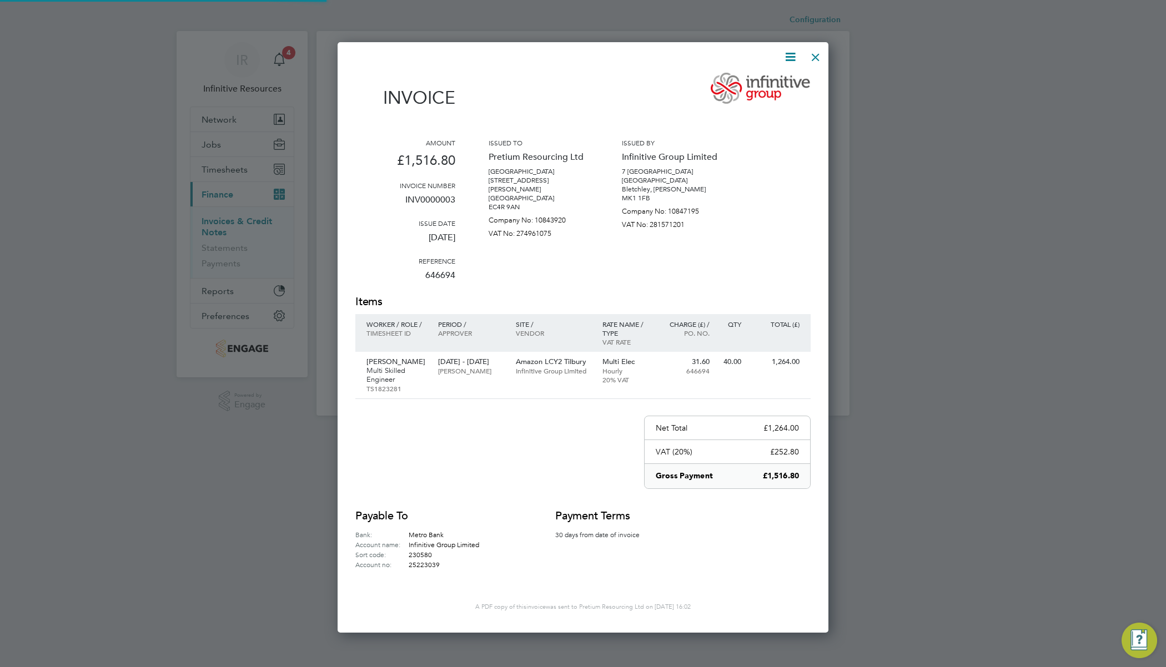
scroll to position [587, 491]
click at [786, 59] on icon at bounding box center [790, 57] width 14 height 14
click at [740, 87] on li "Download Invoice" at bounding box center [756, 83] width 77 height 16
click at [818, 59] on div at bounding box center [815, 54] width 20 height 20
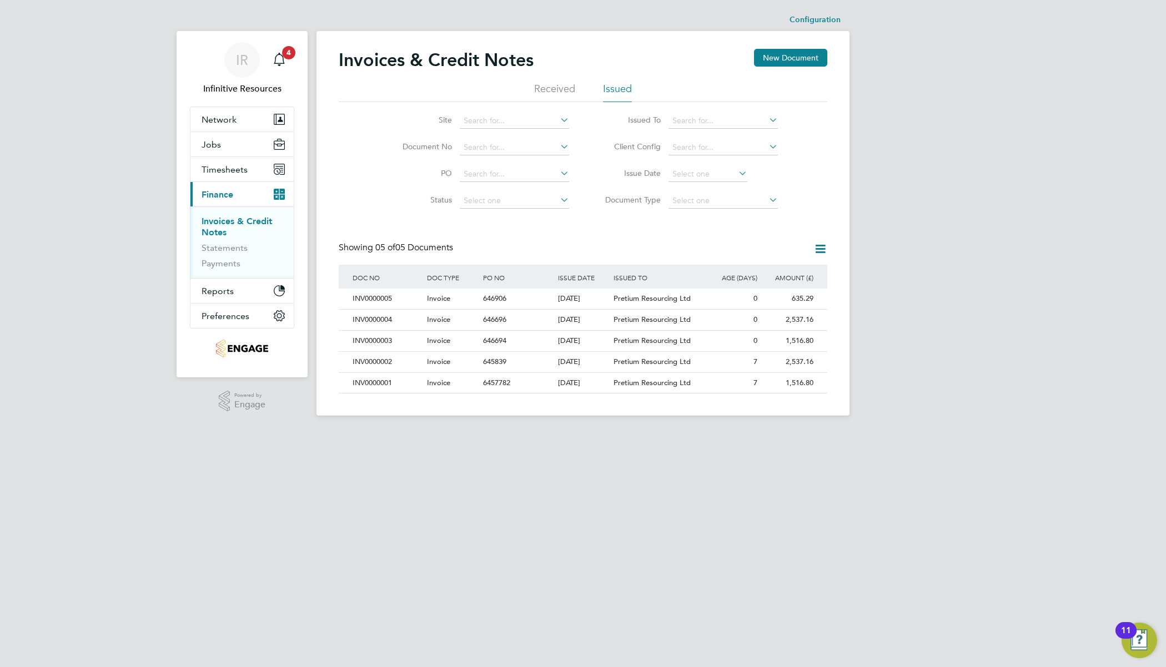
click at [569, 95] on li "Received" at bounding box center [554, 92] width 41 height 20
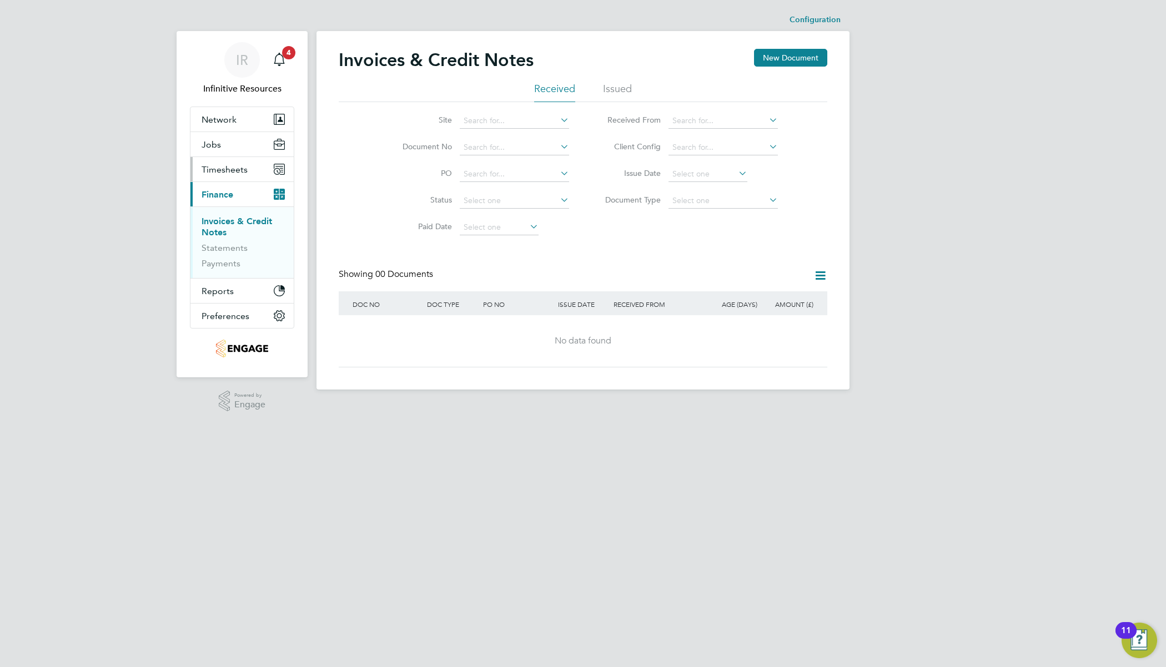
click at [236, 170] on span "Timesheets" at bounding box center [224, 169] width 46 height 11
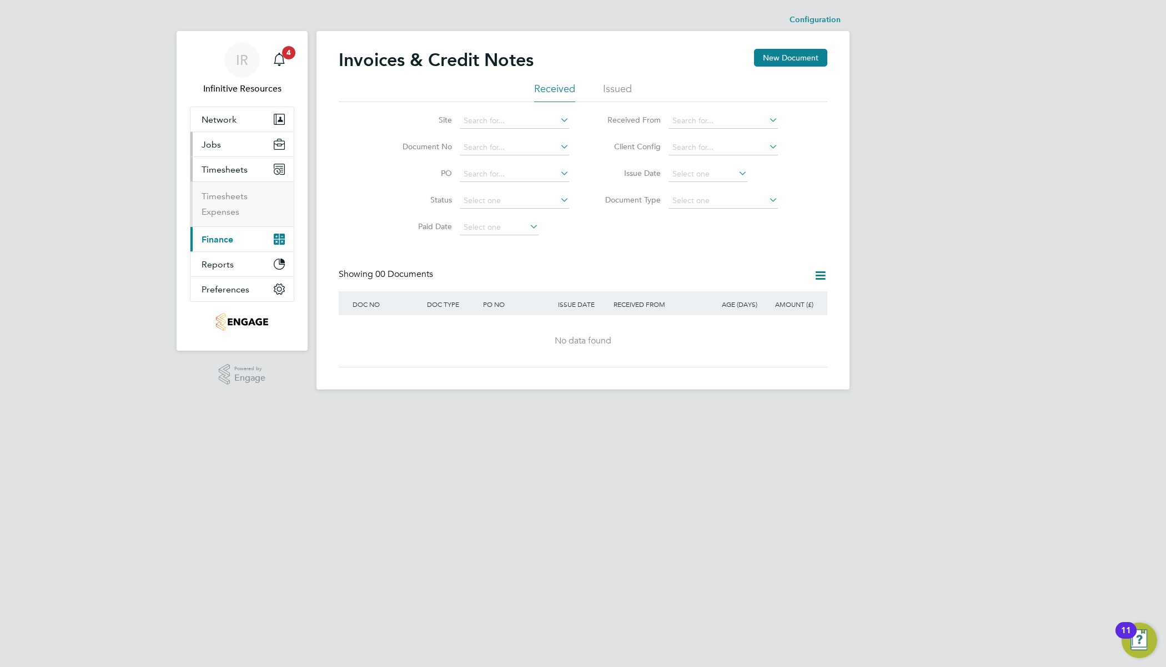
click at [227, 151] on button "Jobs" at bounding box center [241, 144] width 103 height 24
click at [231, 203] on link "Placements" at bounding box center [224, 202] width 46 height 11
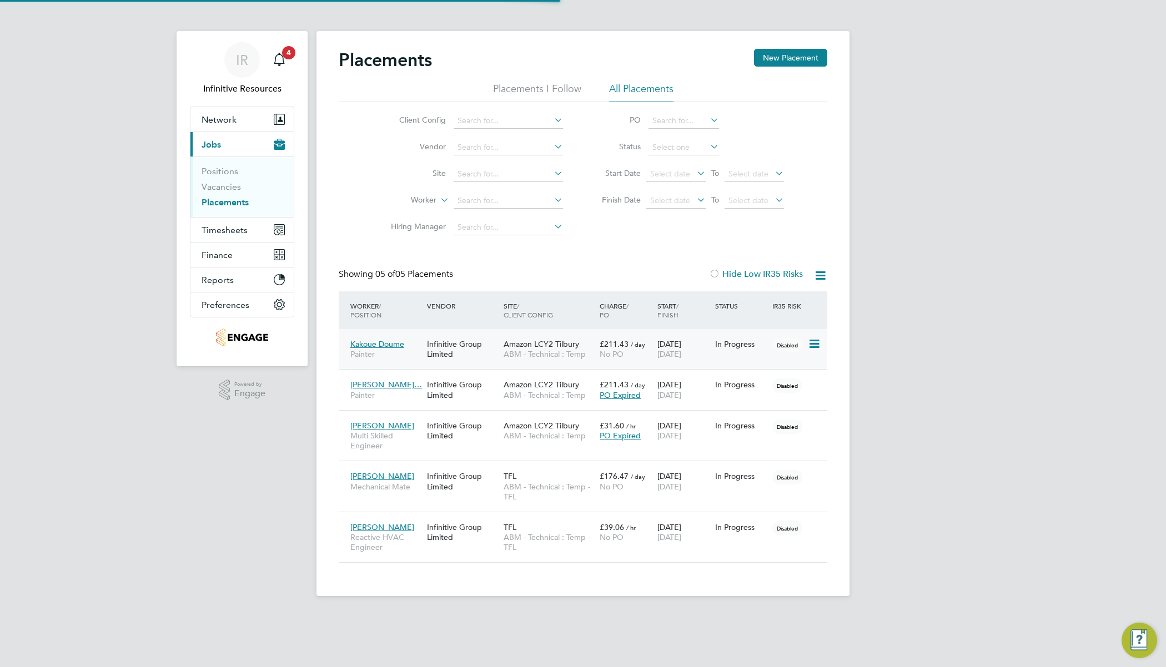
scroll to position [10, 53]
click at [540, 536] on span "ABM - Technical : Temp - TFL" at bounding box center [548, 542] width 90 height 20
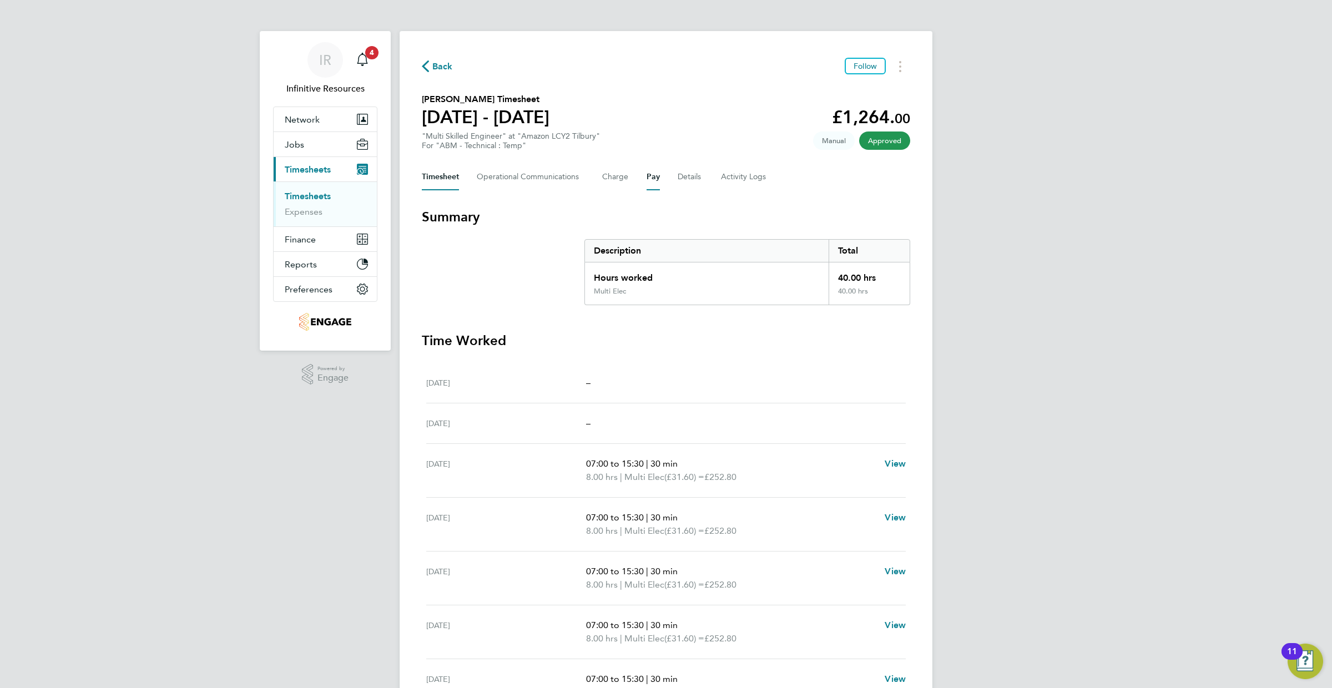
click at [656, 180] on button "Pay" at bounding box center [653, 177] width 13 height 27
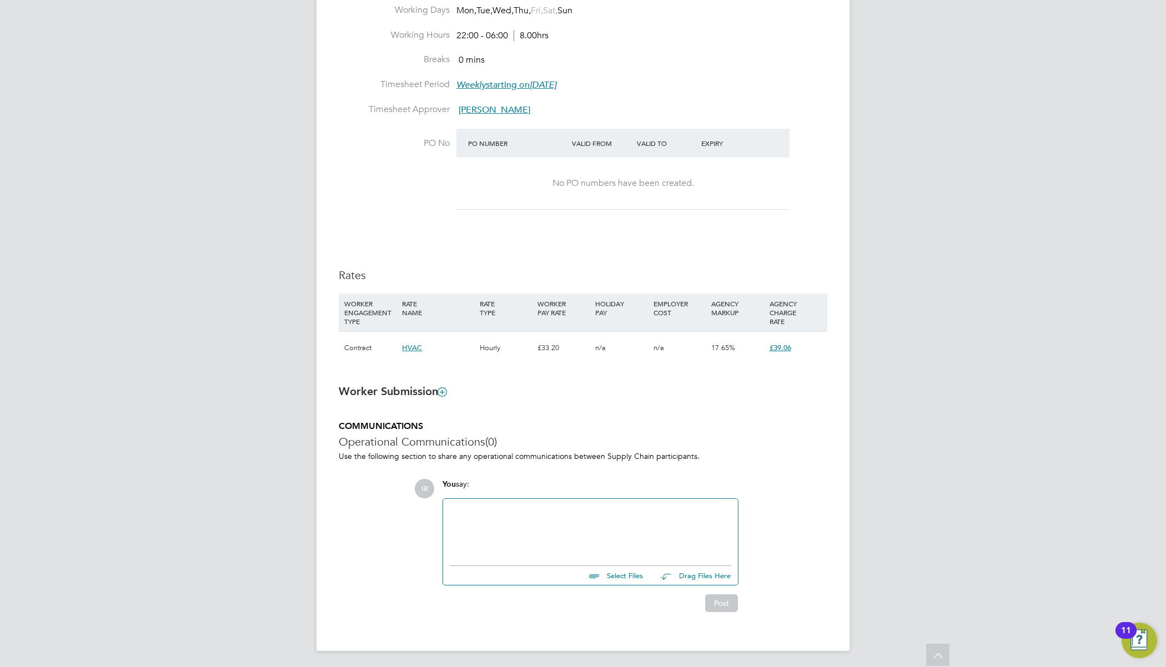
scroll to position [158, 0]
